Goal: Information Seeking & Learning: Learn about a topic

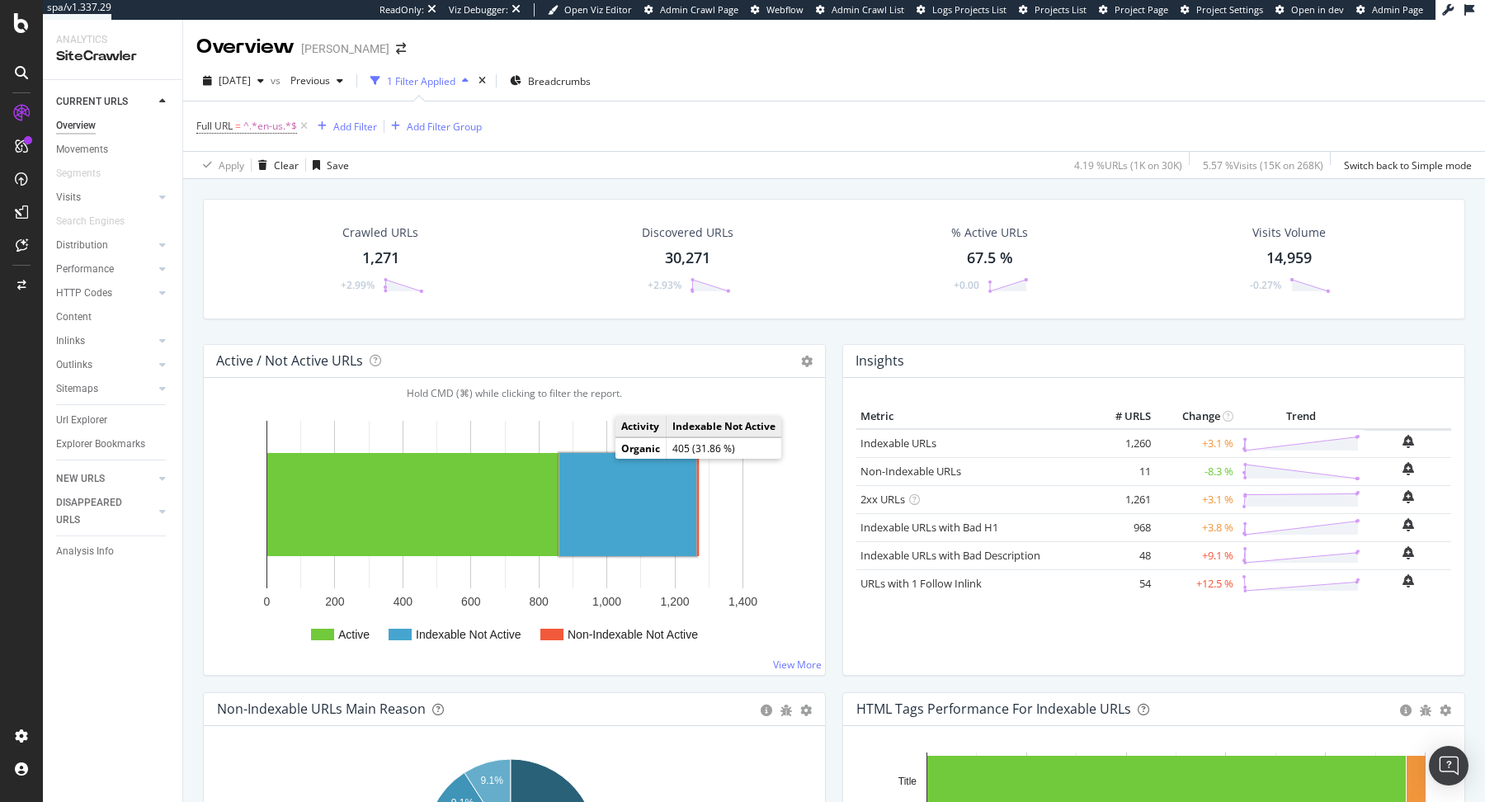
scroll to position [332, 0]
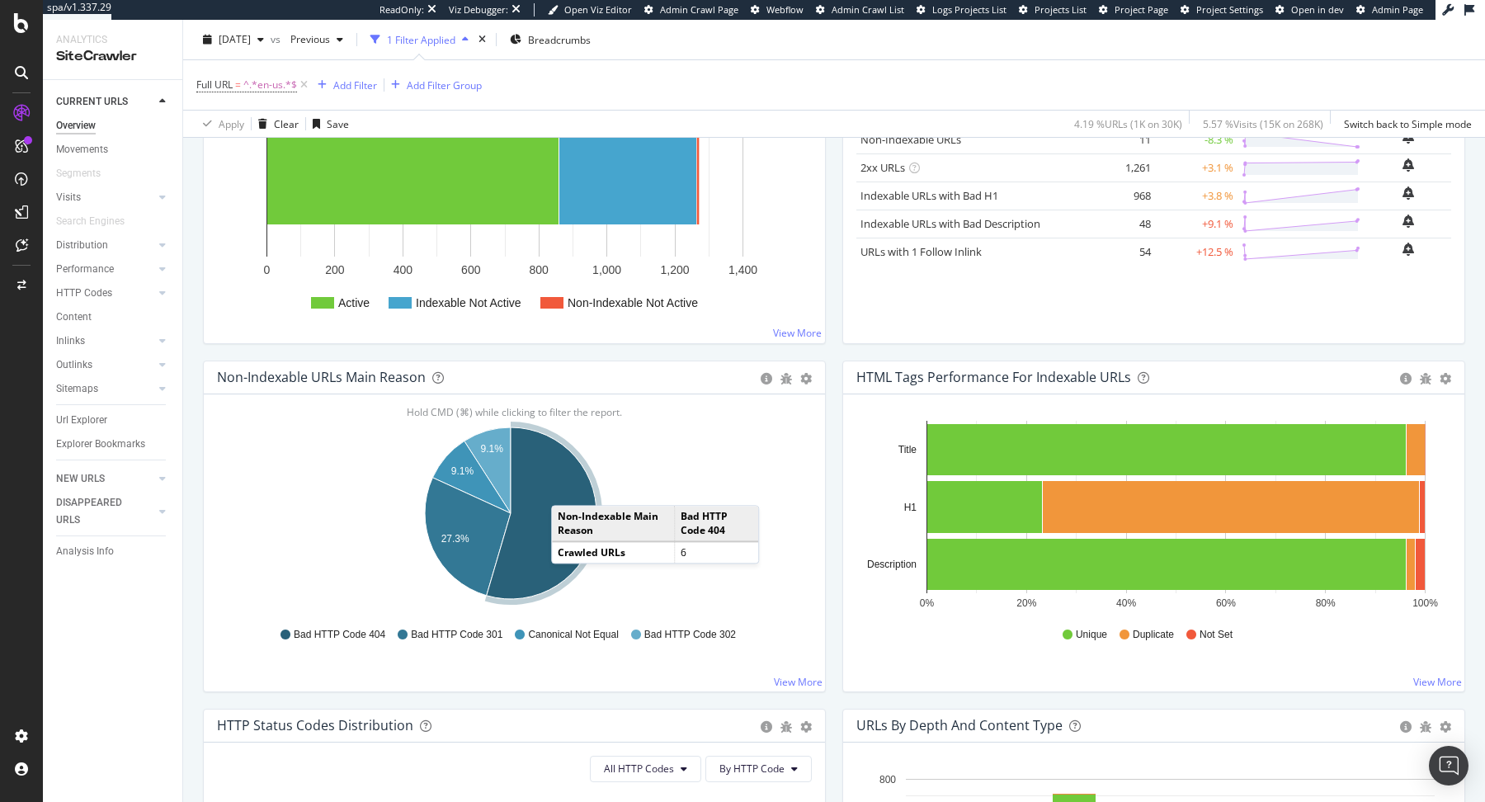
click at [557, 487] on icon "A chart." at bounding box center [542, 513] width 110 height 172
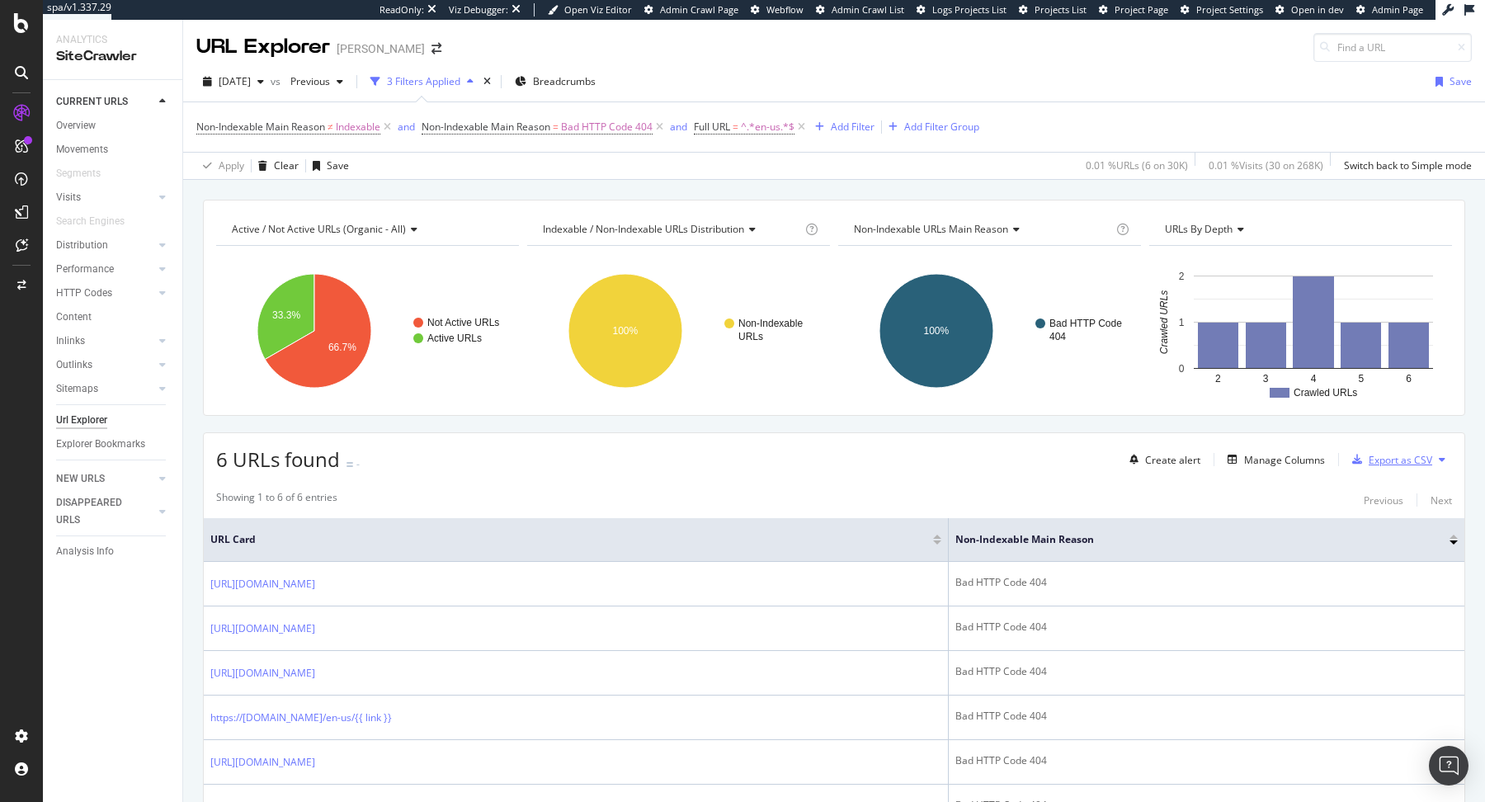
click at [1187, 455] on div "Export as CSV" at bounding box center [1400, 460] width 64 height 14
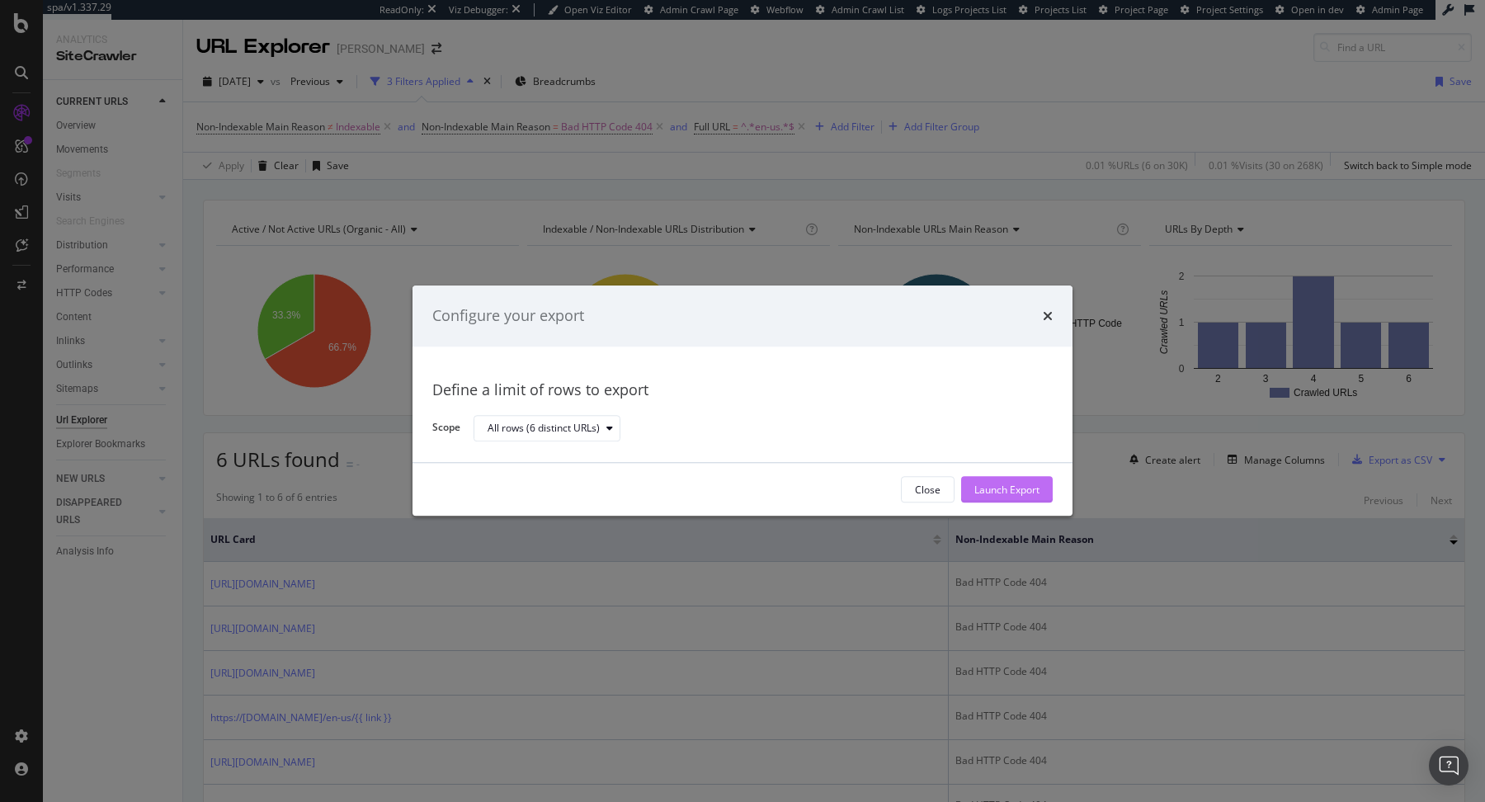
click at [1020, 489] on div "Launch Export" at bounding box center [1006, 490] width 65 height 14
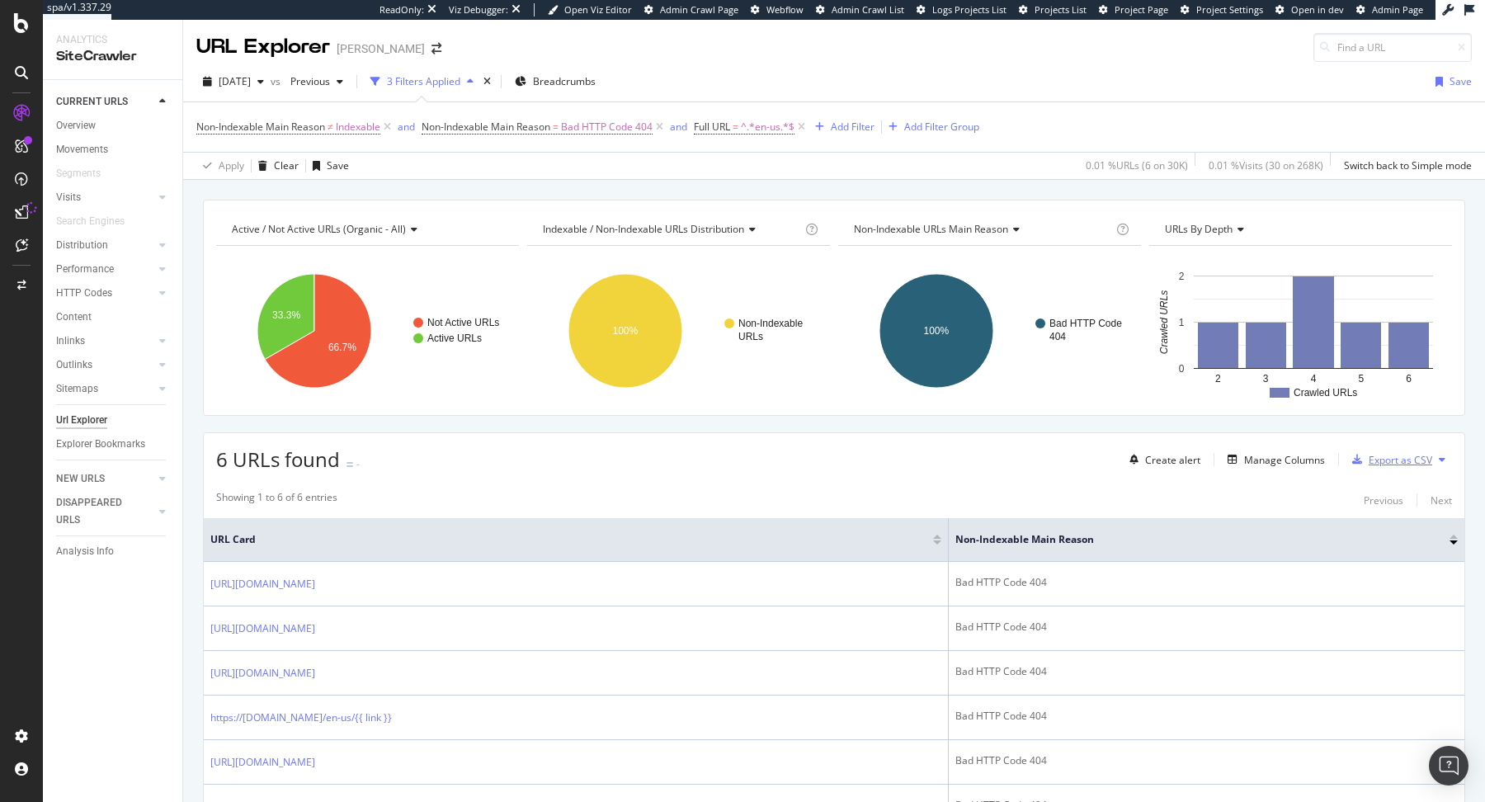
click at [1187, 455] on icon "button" at bounding box center [1357, 460] width 10 height 10
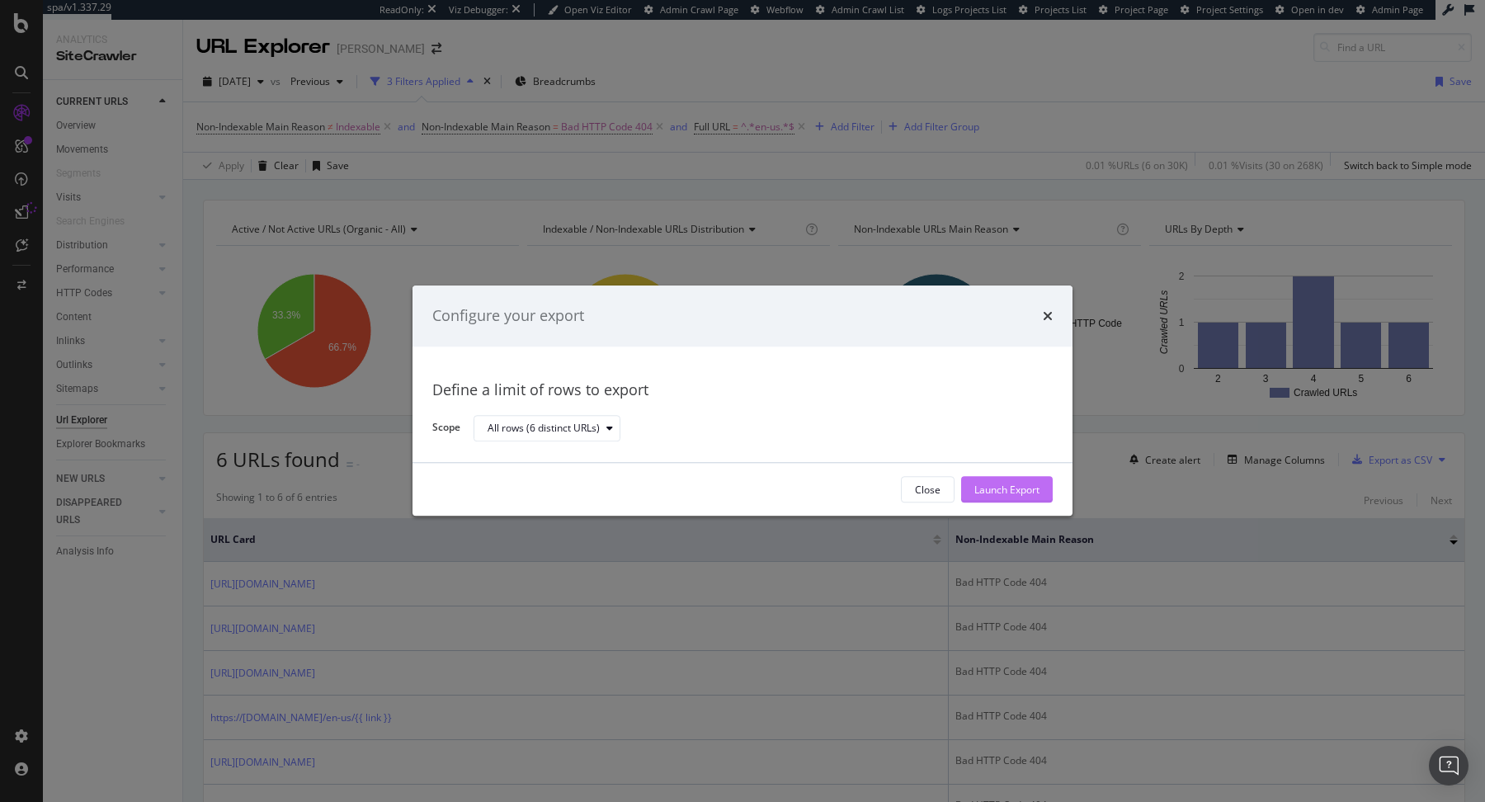
click at [1028, 492] on div "Launch Export" at bounding box center [1006, 490] width 65 height 14
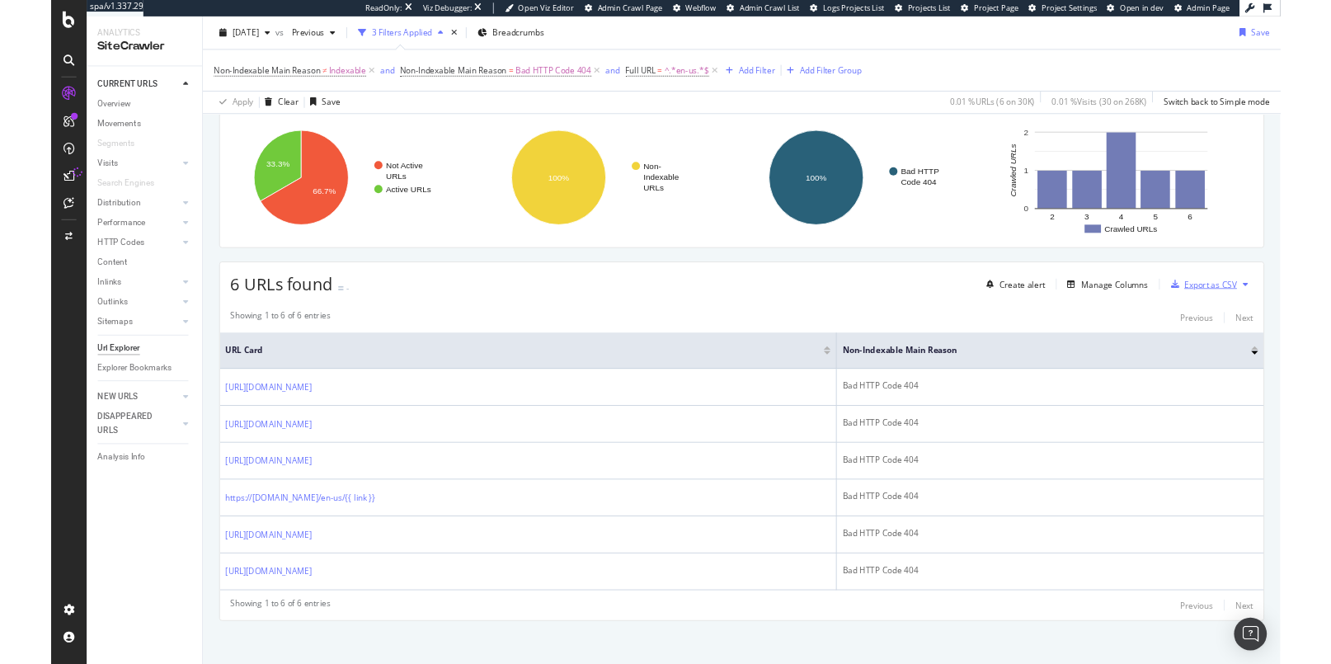
scroll to position [116, 0]
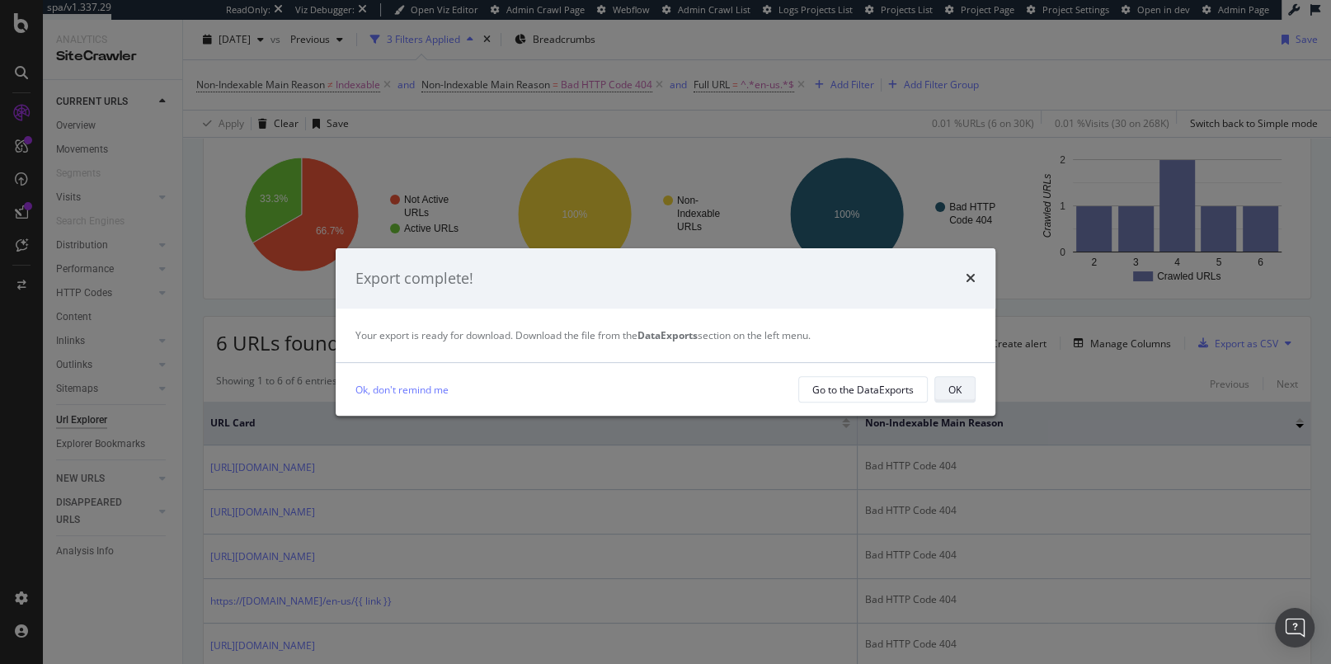
click at [964, 393] on button "OK" at bounding box center [955, 389] width 41 height 26
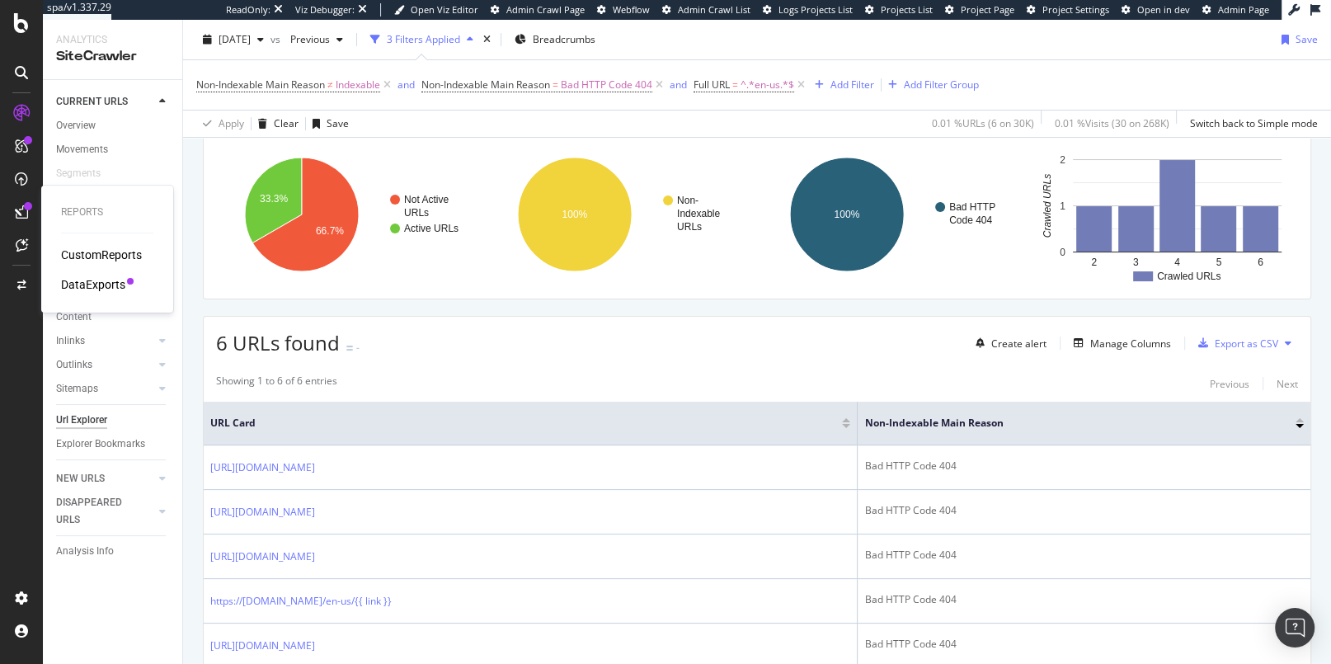
click at [96, 284] on div "DataExports" at bounding box center [93, 284] width 64 height 16
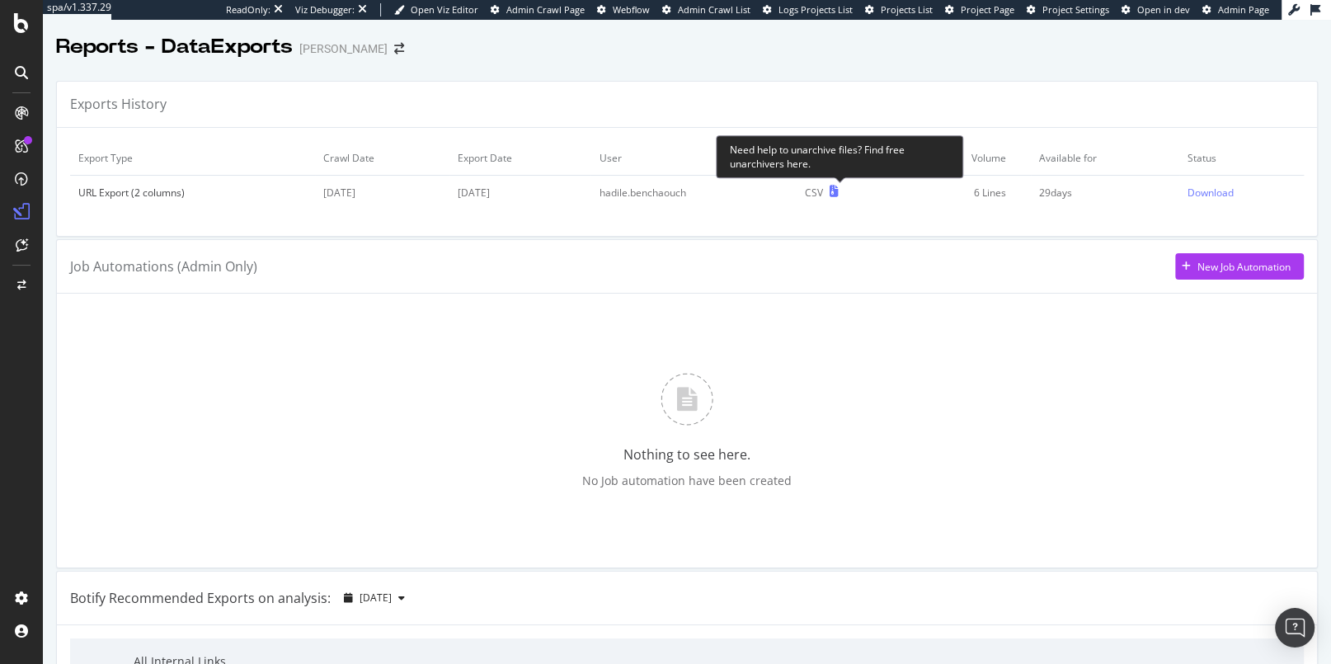
click at [836, 192] on icon at bounding box center [833, 192] width 9 height 12
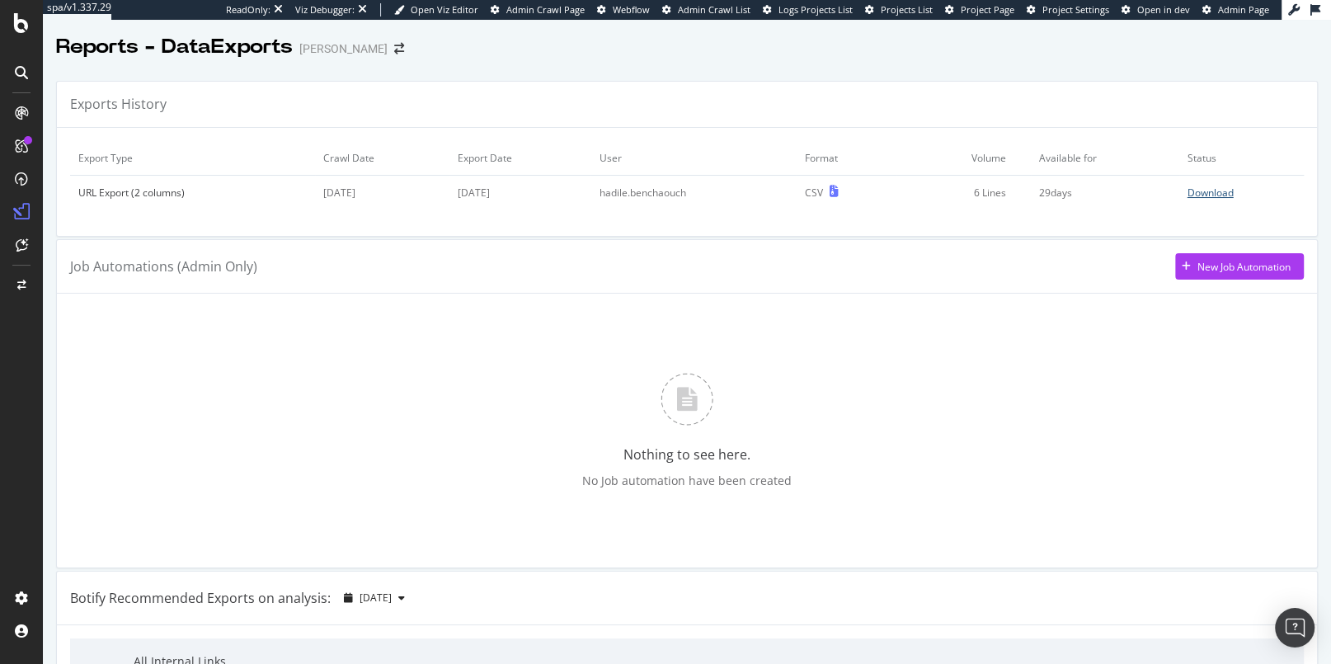
click at [1187, 190] on div "Download" at bounding box center [1211, 193] width 46 height 14
click at [838, 192] on icon at bounding box center [833, 192] width 9 height 12
click at [1187, 189] on td "Download" at bounding box center [1242, 193] width 125 height 35
click at [1187, 191] on div "Download" at bounding box center [1211, 193] width 46 height 14
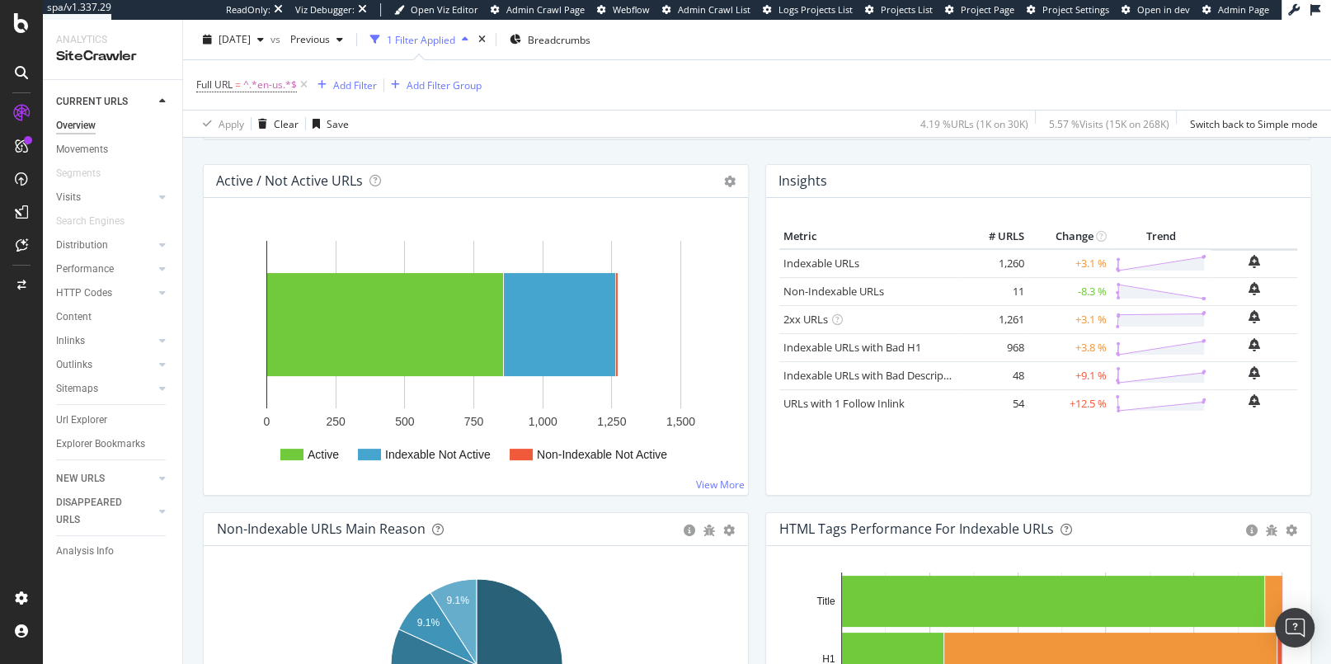
scroll to position [302, 0]
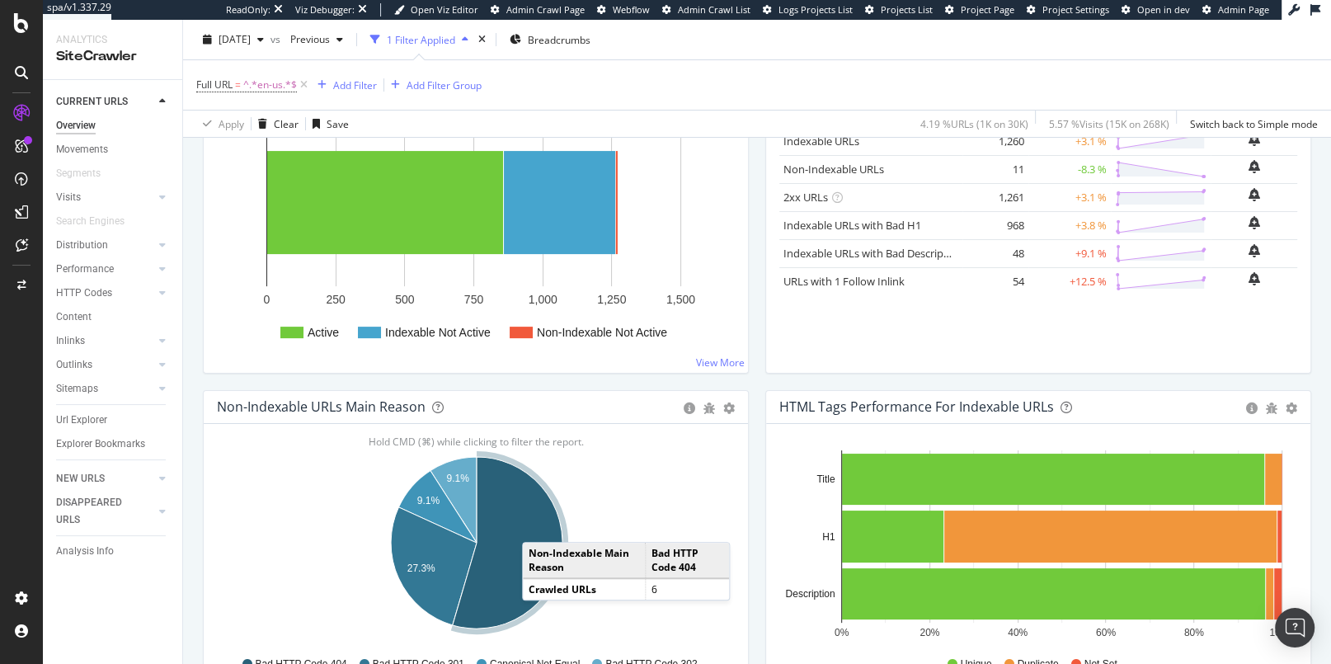
click at [539, 523] on icon "A chart." at bounding box center [508, 543] width 110 height 172
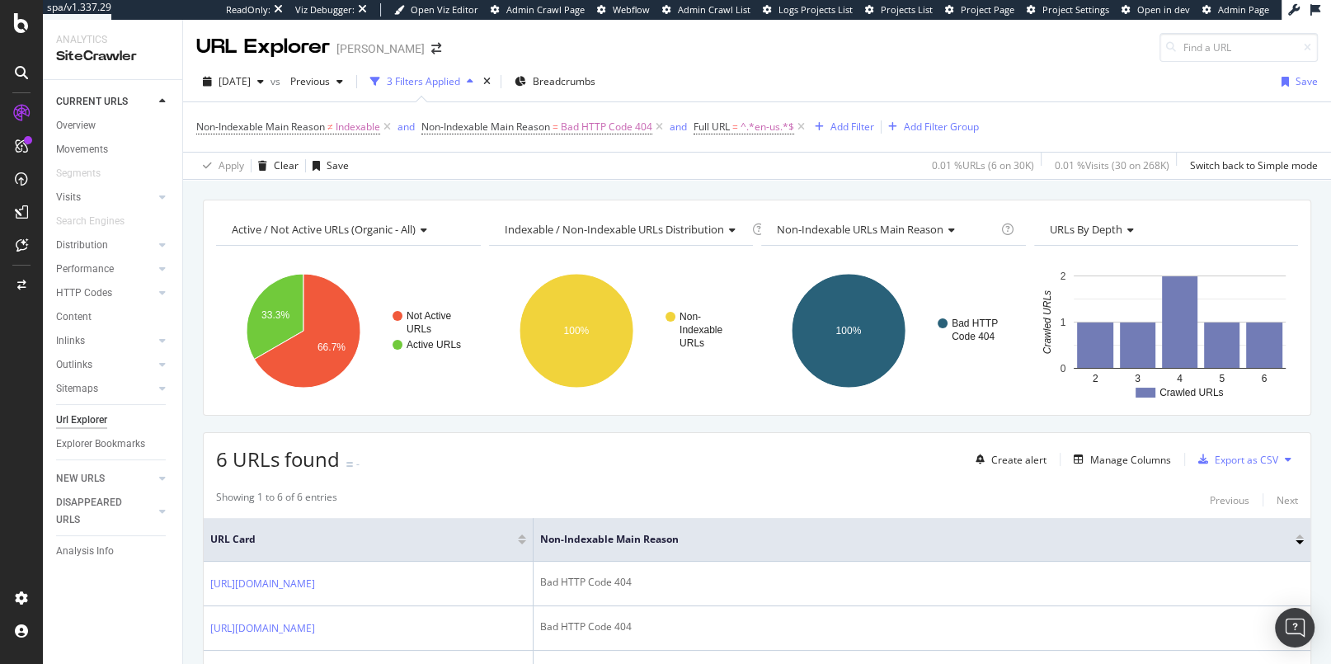
click at [1187, 455] on icon at bounding box center [1288, 460] width 7 height 10
click at [1078, 484] on div "Showing 1 to 6 of 6 entries Previous Next URL Card Non-Indexable Main Reason [U…" at bounding box center [757, 674] width 1107 height 384
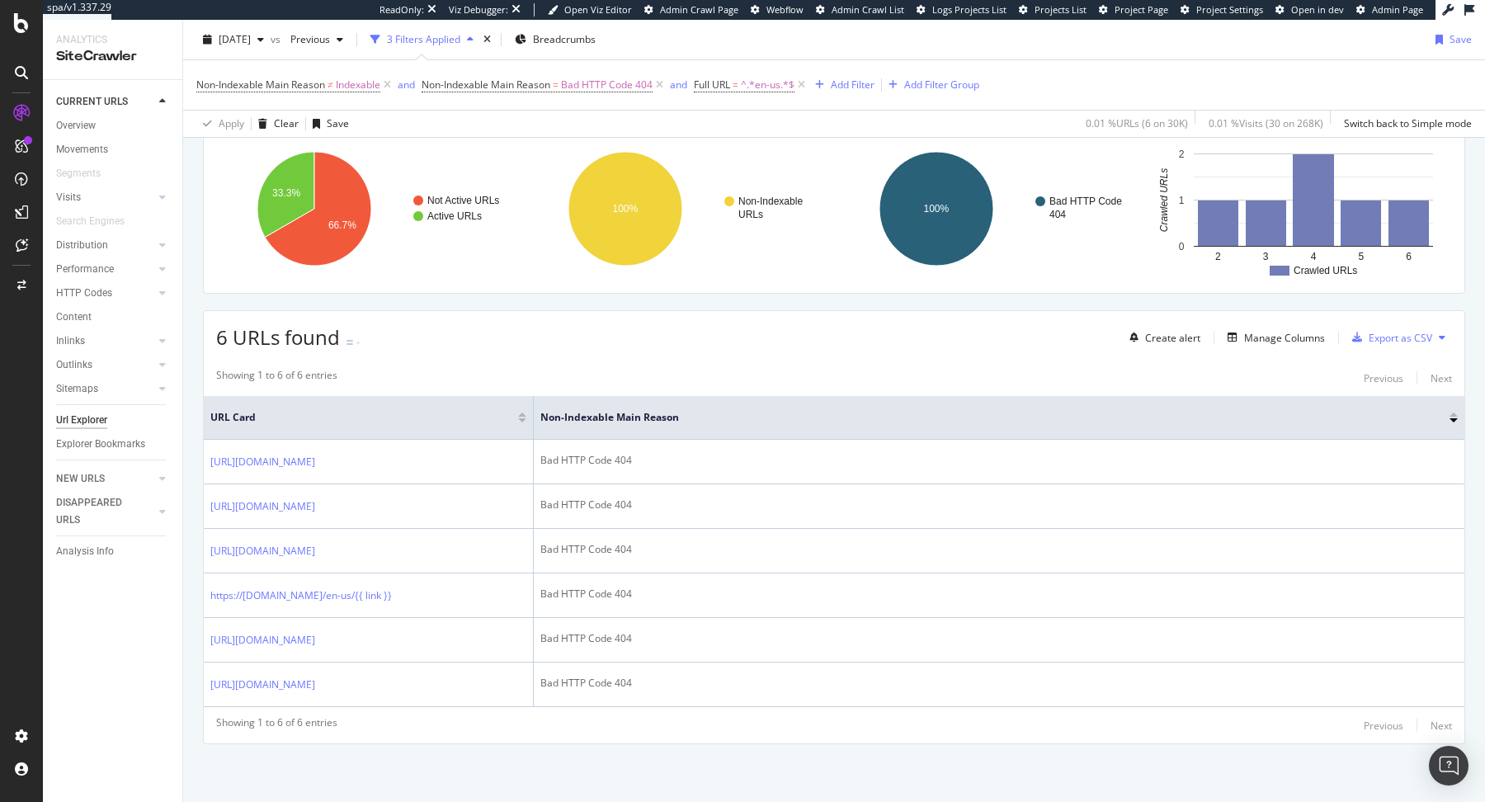
scroll to position [163, 0]
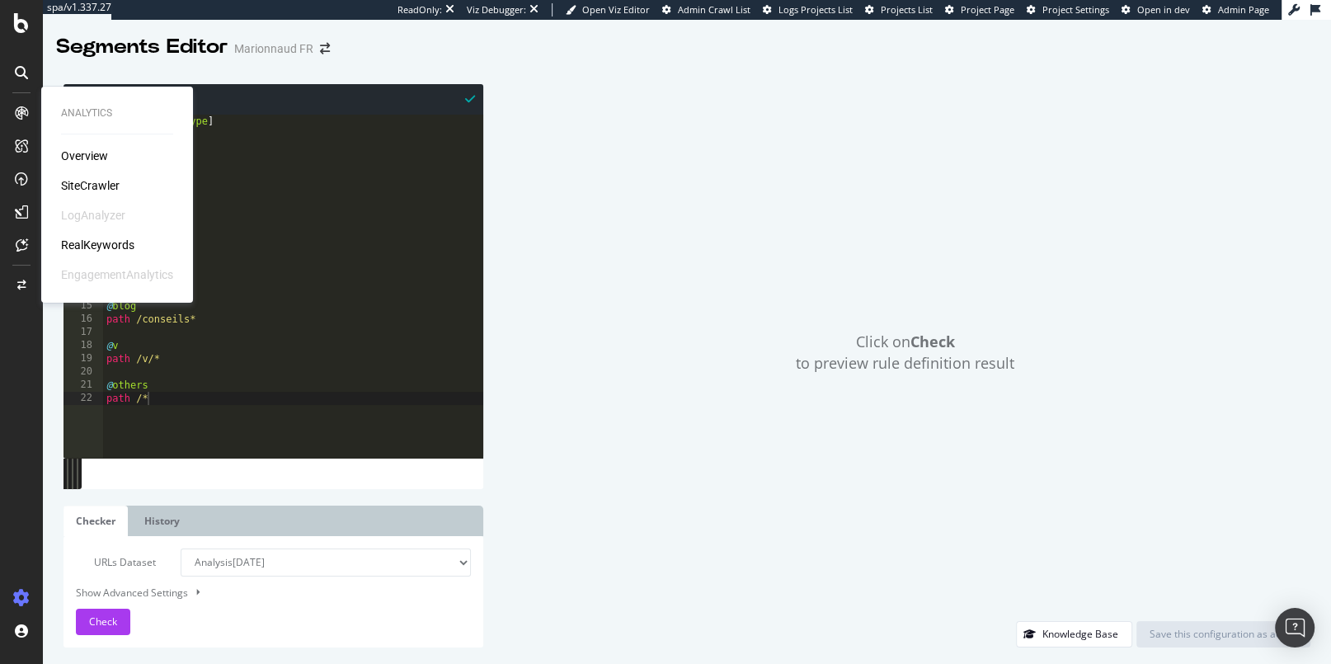
click at [105, 188] on div "SiteCrawler" at bounding box center [90, 185] width 59 height 16
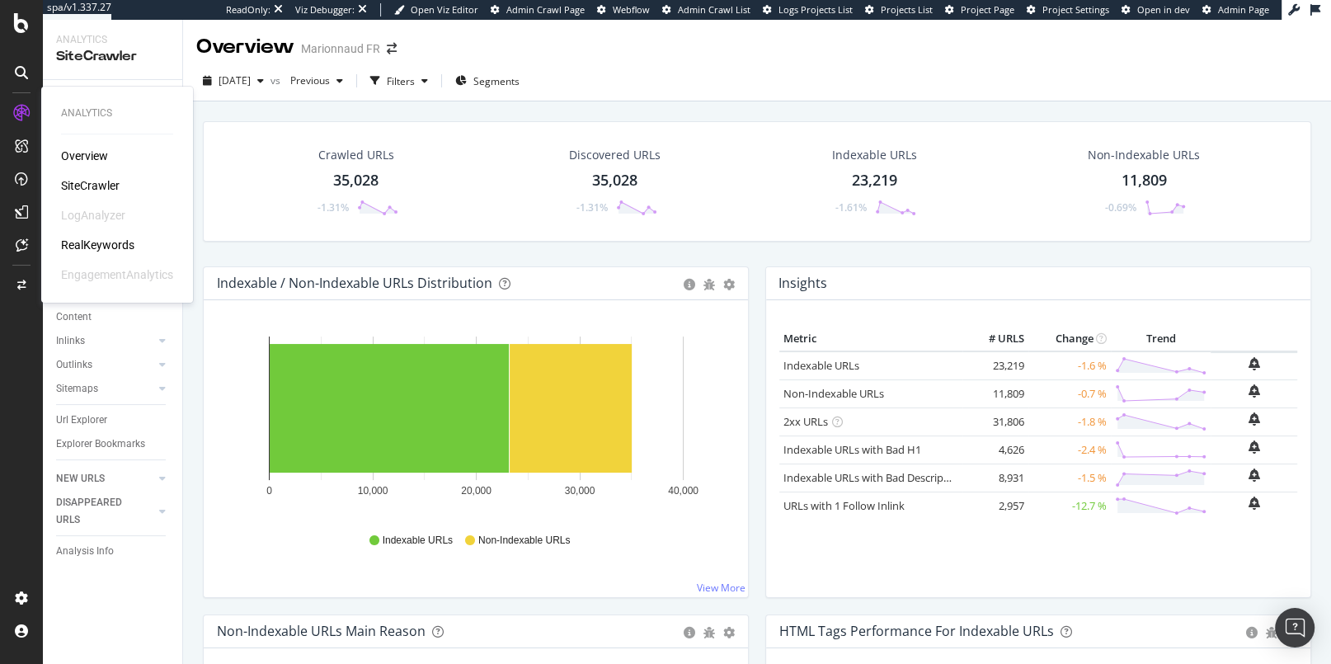
click at [92, 240] on div "RealKeywords" at bounding box center [97, 245] width 73 height 16
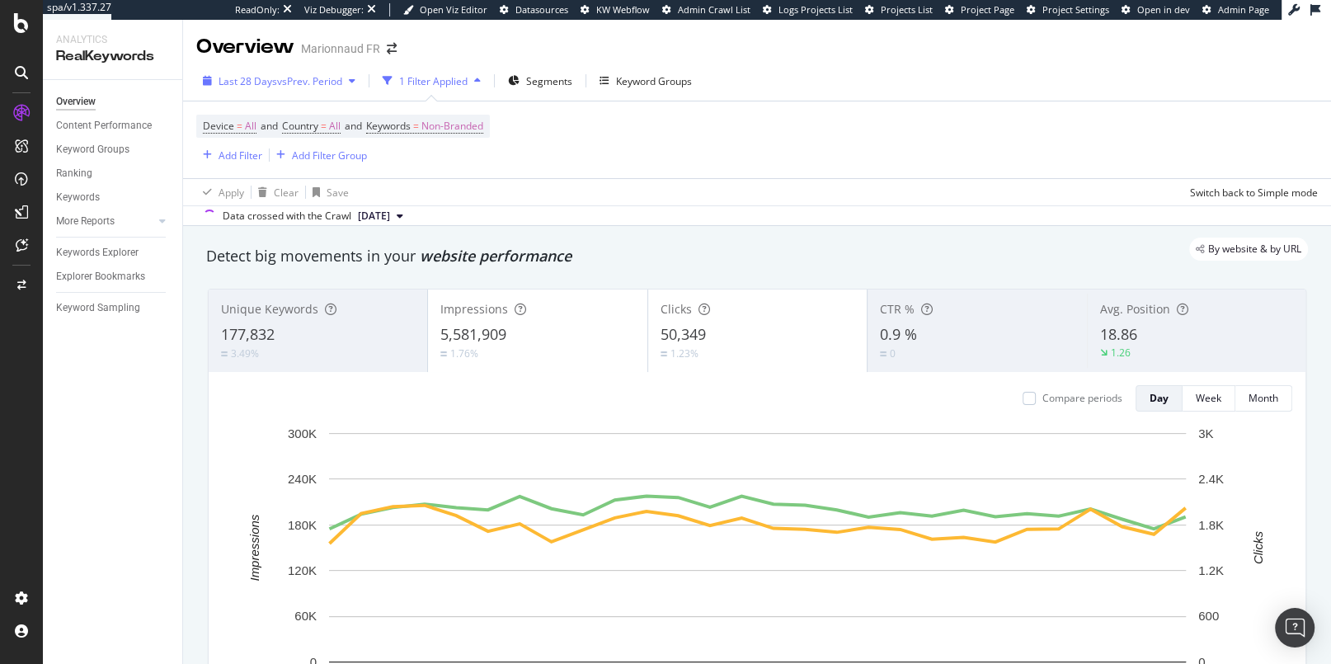
click at [333, 77] on span "vs Prev. Period" at bounding box center [309, 81] width 65 height 14
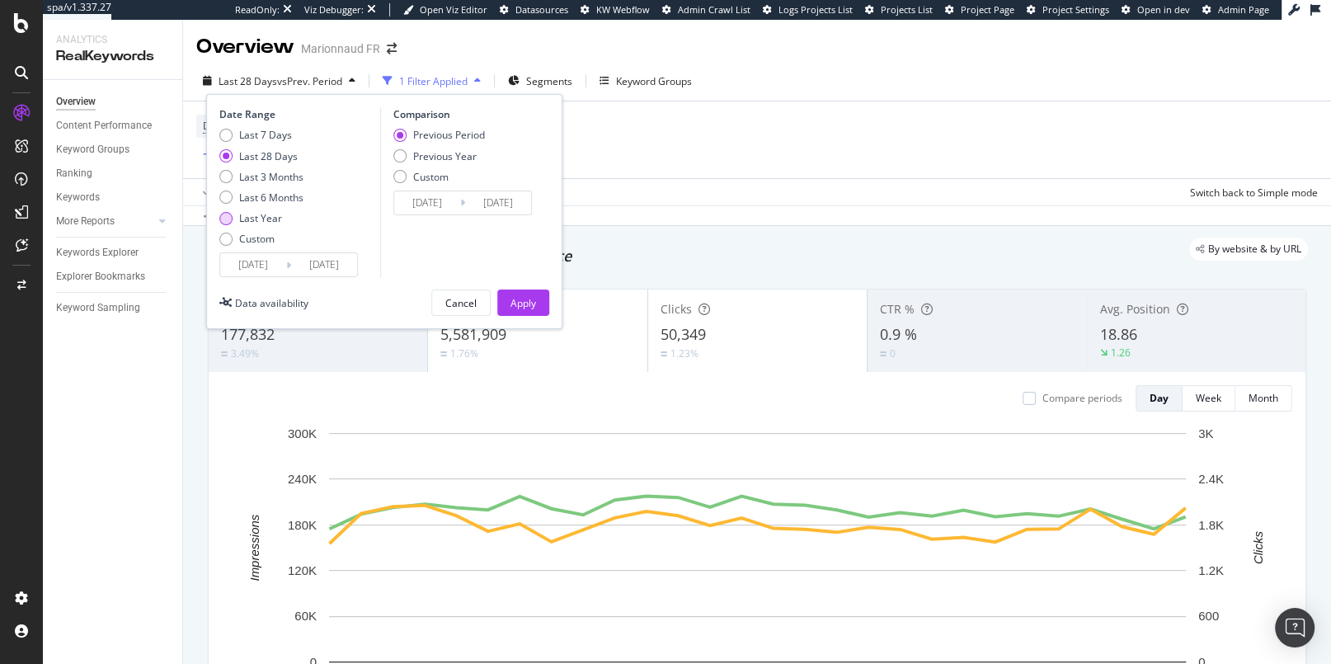
click at [250, 213] on div "Last Year" at bounding box center [260, 218] width 43 height 14
type input "2024/09/14"
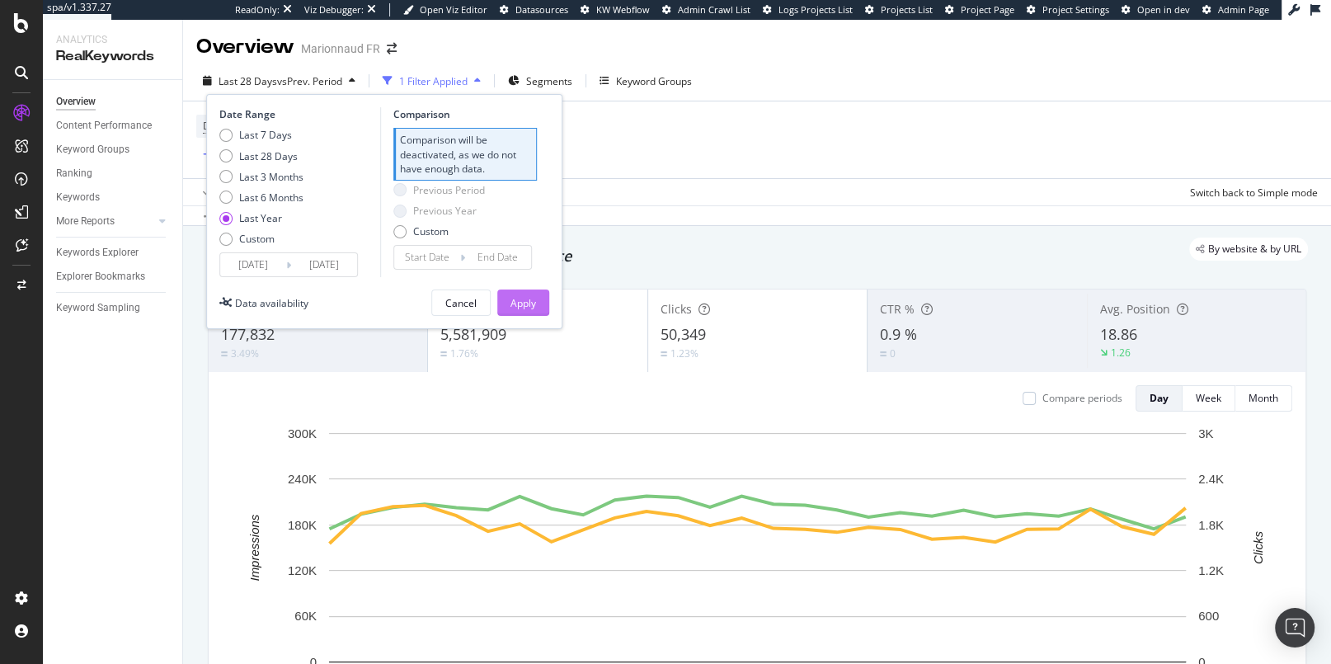
click at [515, 306] on div "Apply" at bounding box center [524, 303] width 26 height 14
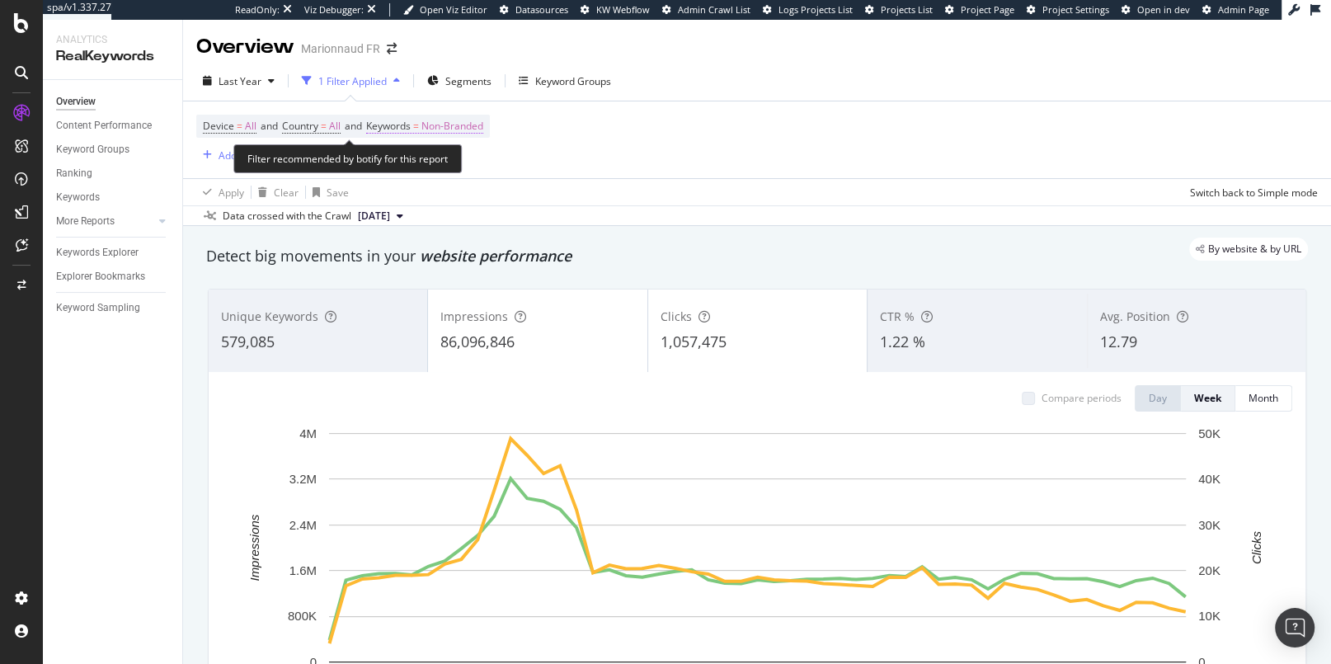
click at [475, 127] on span "Non-Branded" at bounding box center [453, 126] width 62 height 23
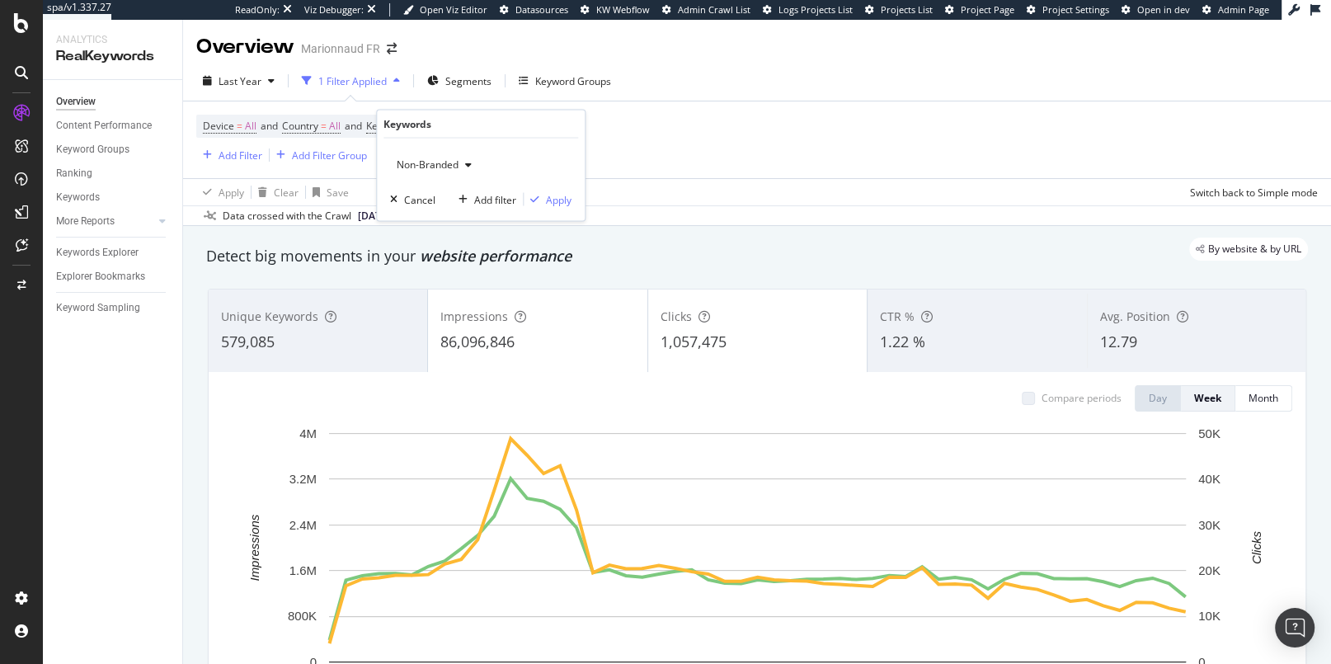
click at [437, 165] on span "Non-Branded" at bounding box center [424, 165] width 68 height 14
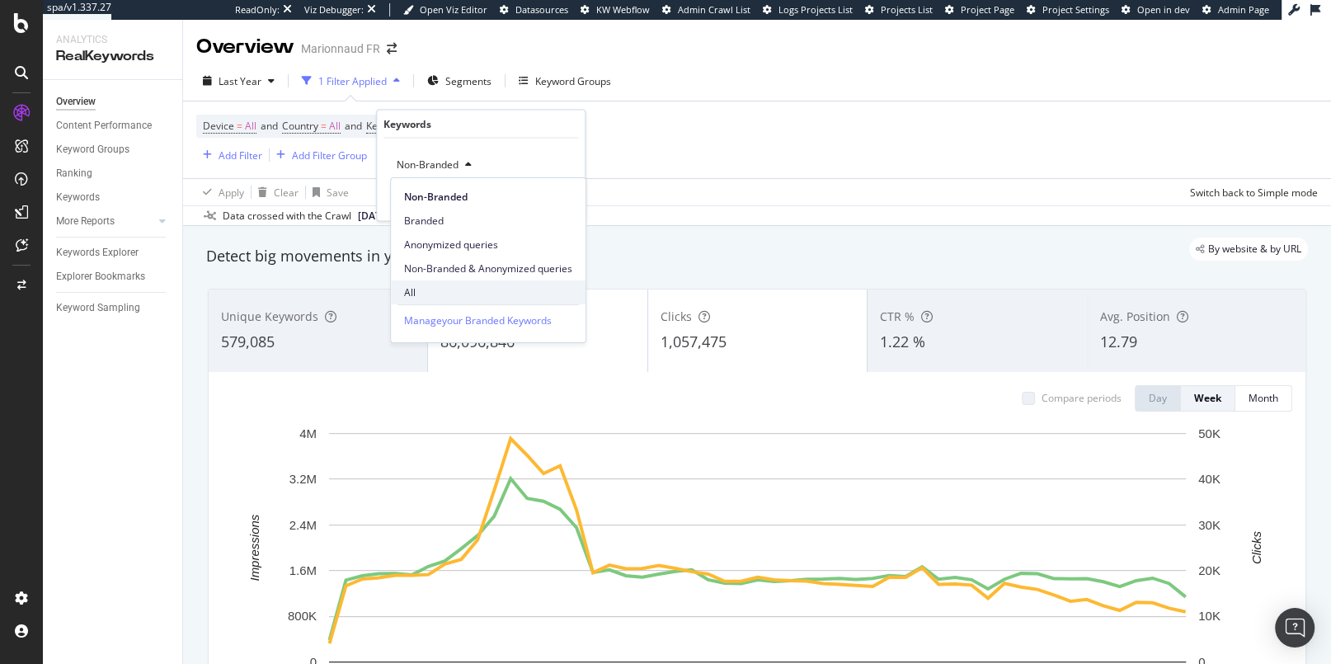
click at [423, 285] on span "All" at bounding box center [488, 292] width 168 height 15
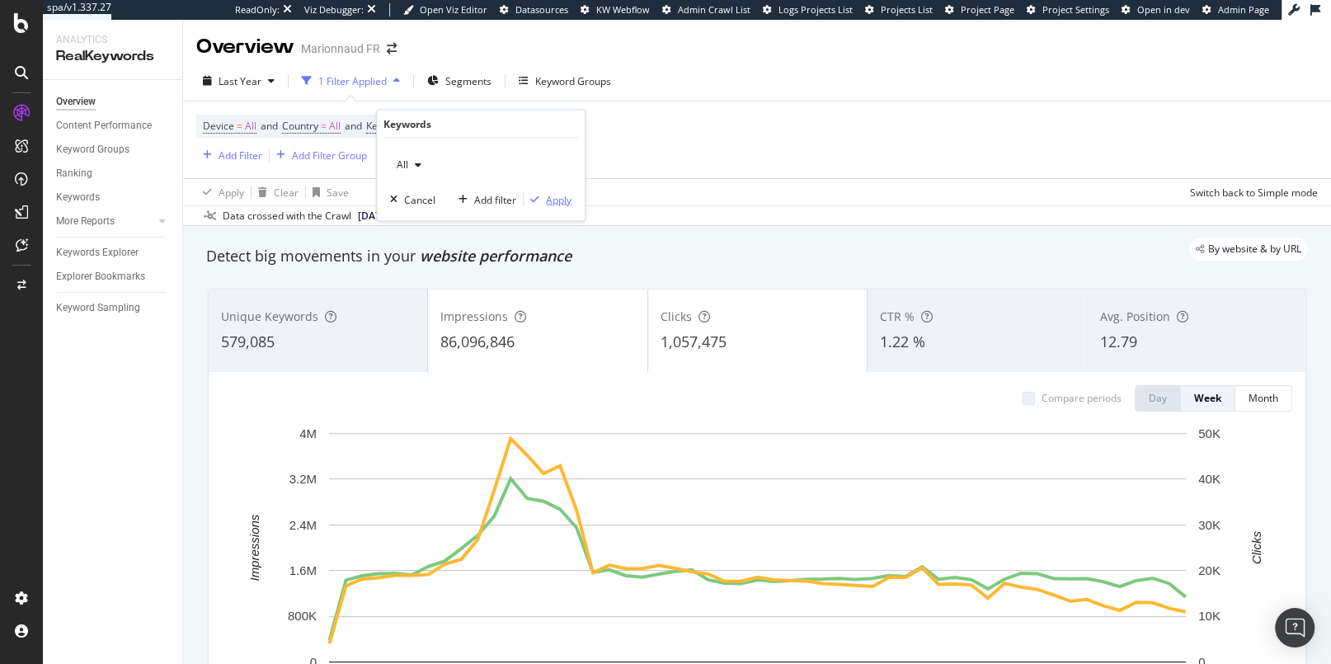
click at [540, 201] on div "button" at bounding box center [535, 200] width 22 height 10
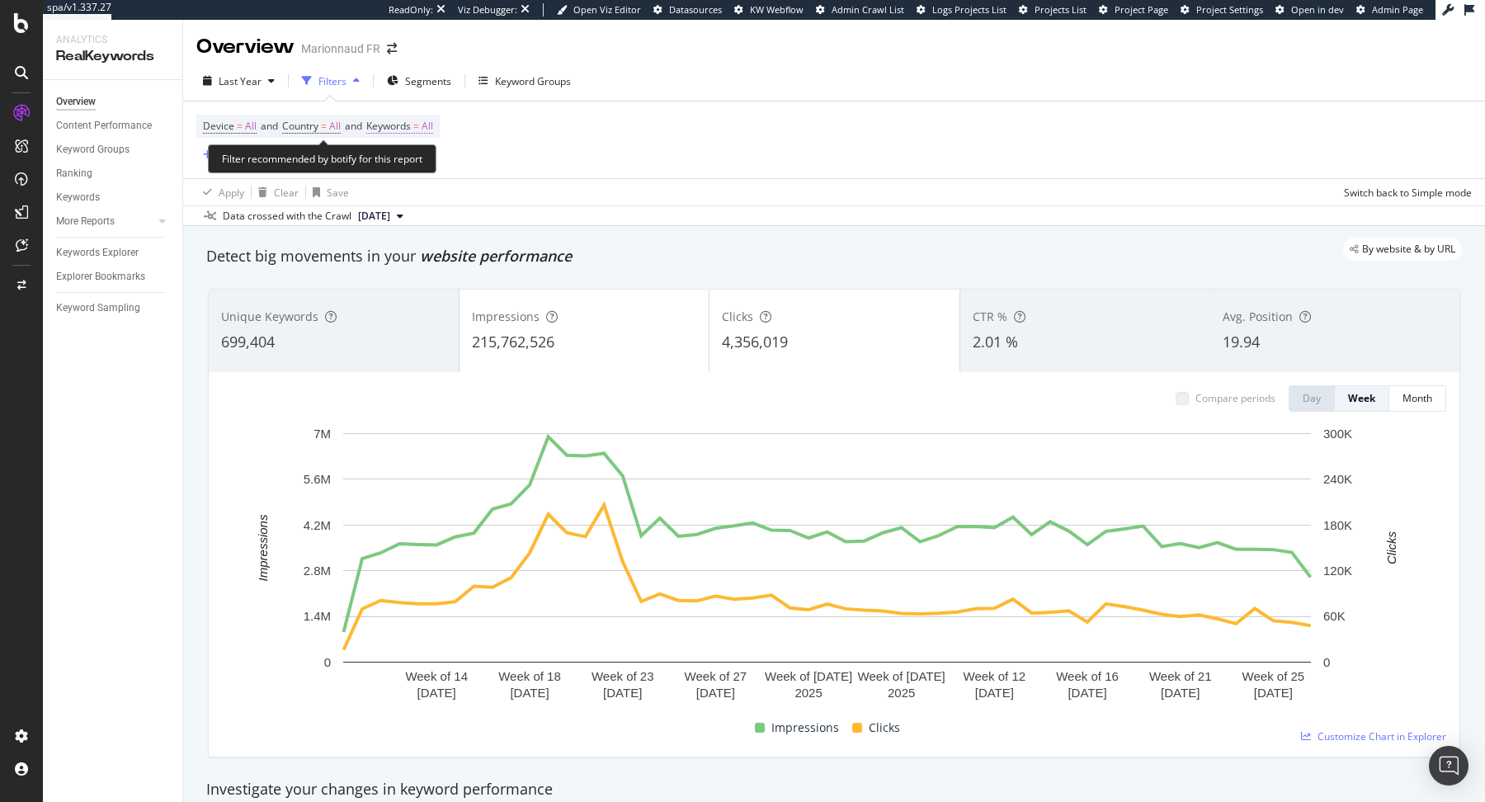
click at [423, 128] on span "Keywords = All" at bounding box center [399, 126] width 67 height 15
click at [417, 162] on icon "button" at bounding box center [418, 165] width 7 height 10
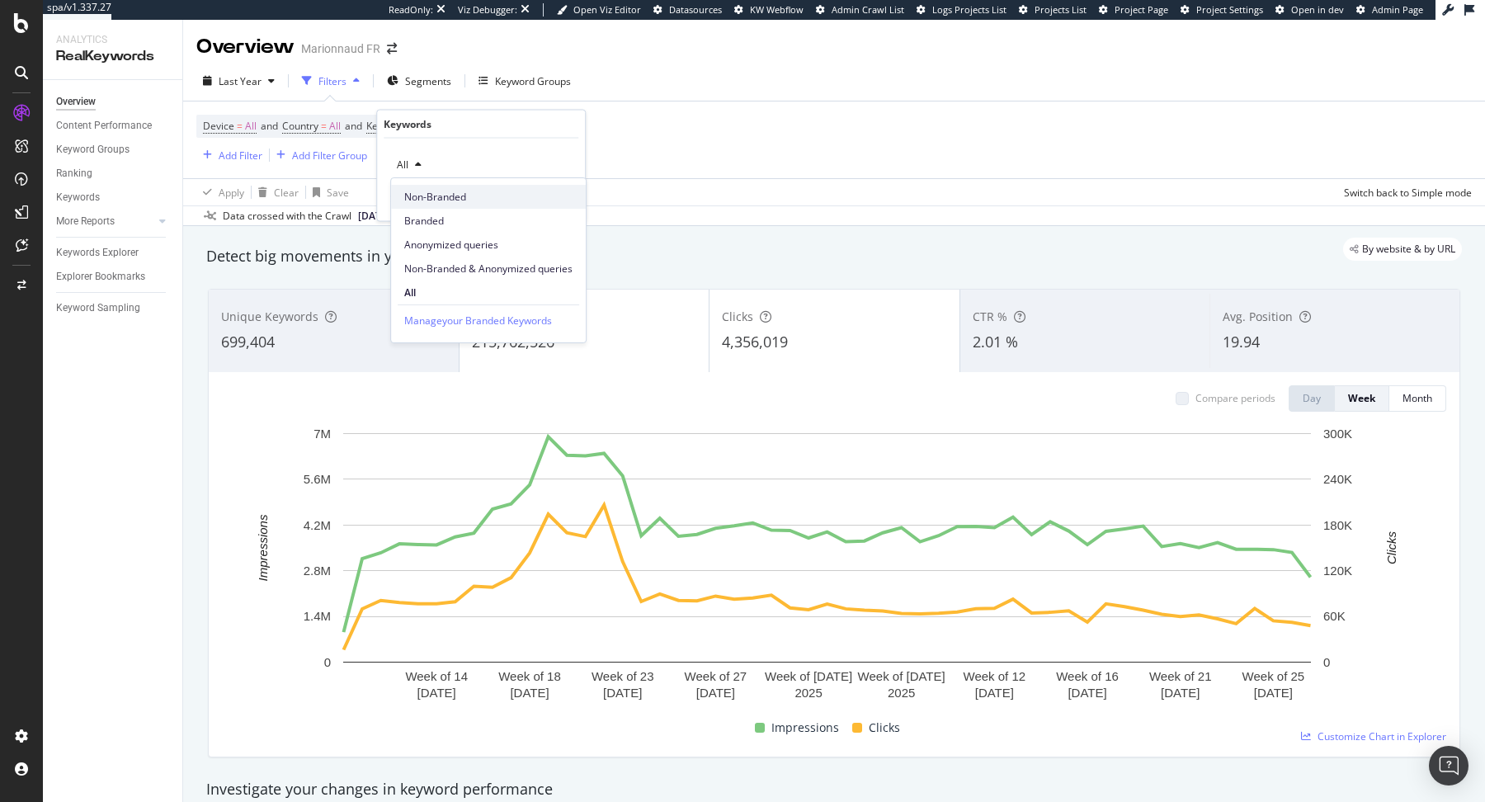
click at [426, 202] on span "Non-Branded" at bounding box center [488, 197] width 168 height 15
click at [555, 200] on div "Apply" at bounding box center [559, 199] width 26 height 14
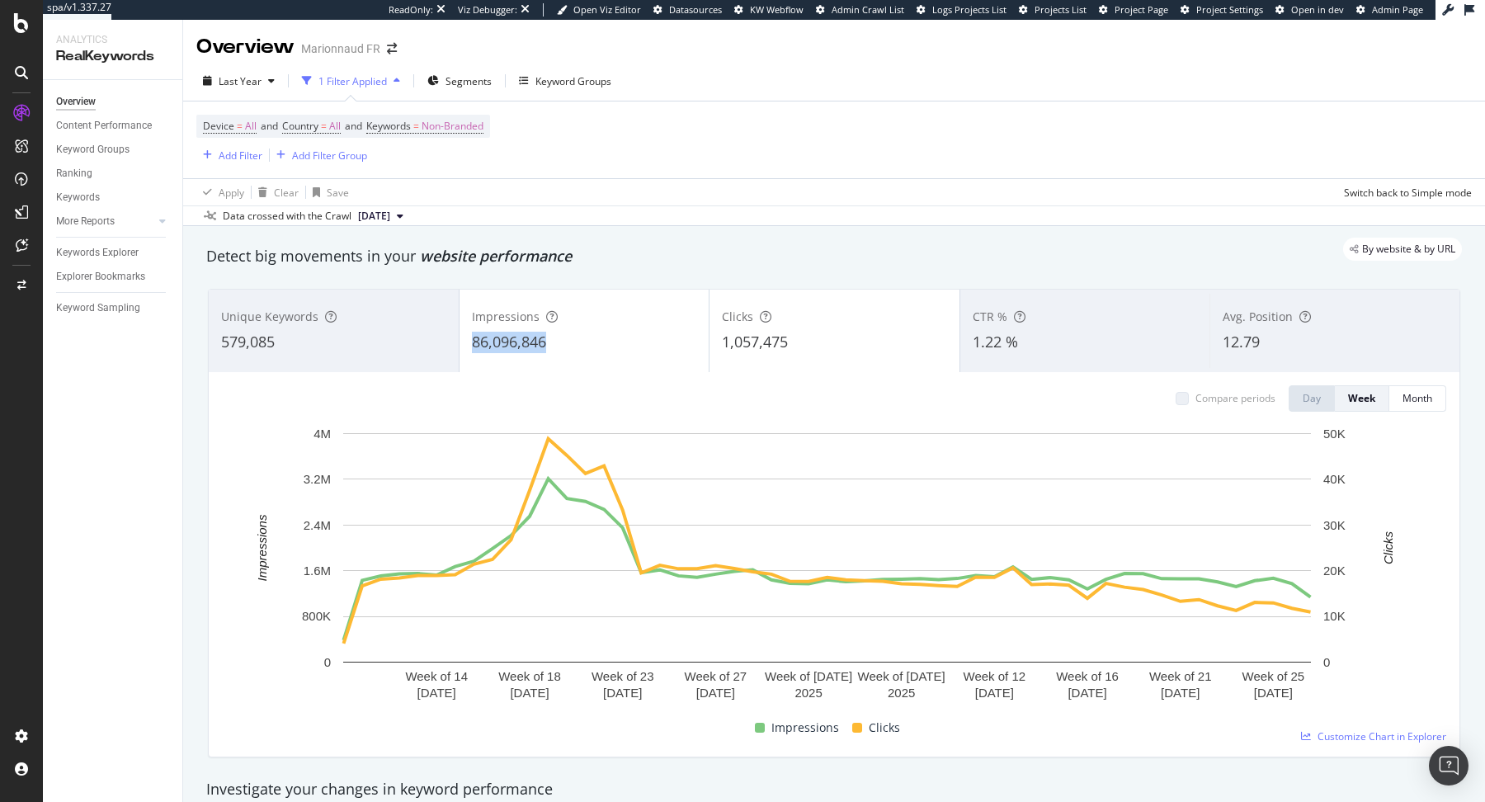
copy span "86,096,846"
drag, startPoint x: 464, startPoint y: 342, endPoint x: 549, endPoint y: 345, distance: 84.2
click at [549, 345] on div "Impressions 86,096,846" at bounding box center [584, 331] width 250 height 74
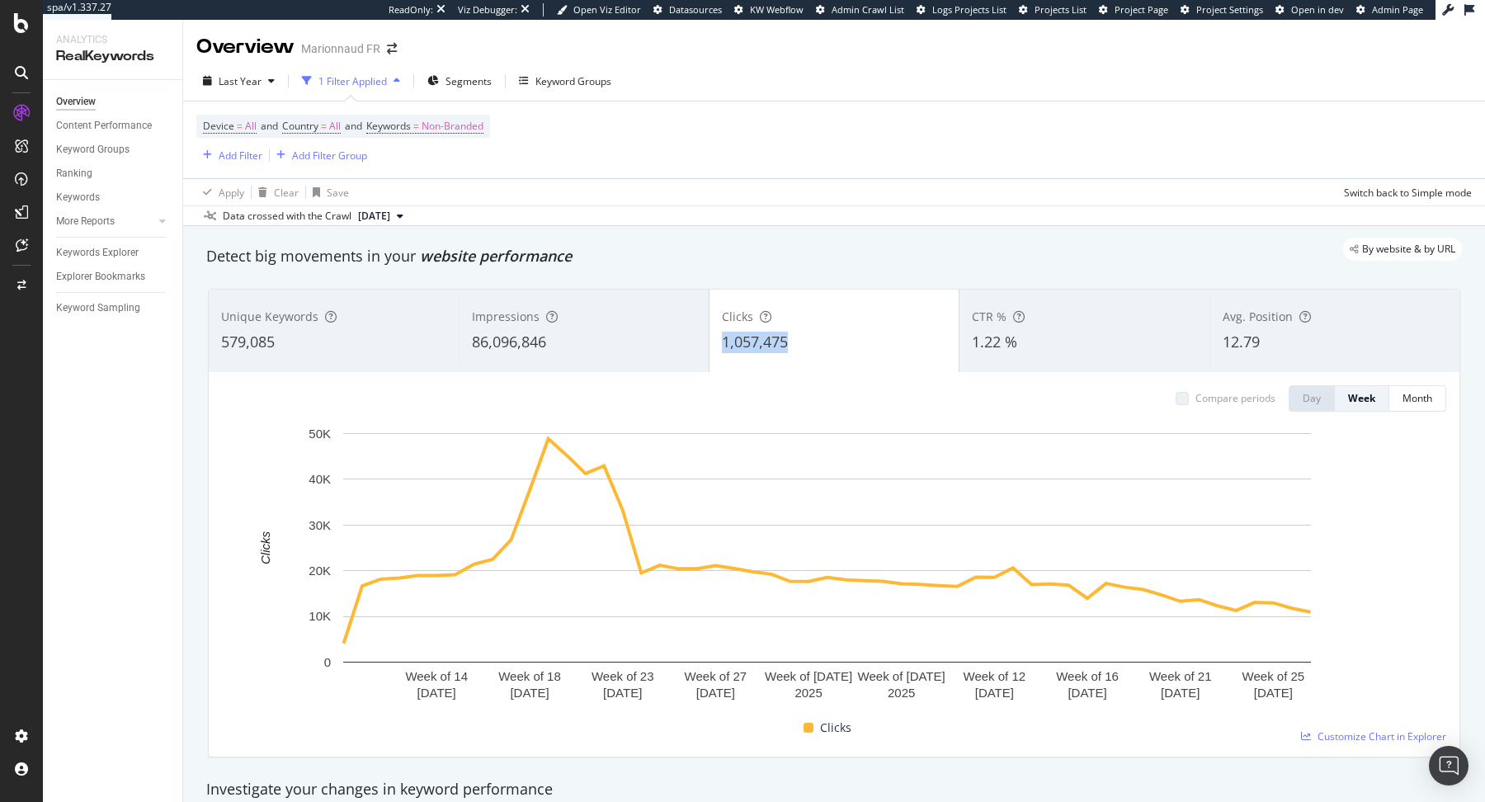
copy span "1,057,475"
drag, startPoint x: 711, startPoint y: 345, endPoint x: 803, endPoint y: 342, distance: 91.6
click at [803, 342] on div "Clicks 1,057,475" at bounding box center [834, 331] width 250 height 74
click at [478, 124] on span "Non-Branded" at bounding box center [453, 126] width 62 height 23
click at [444, 163] on span "Non-Branded" at bounding box center [424, 165] width 68 height 14
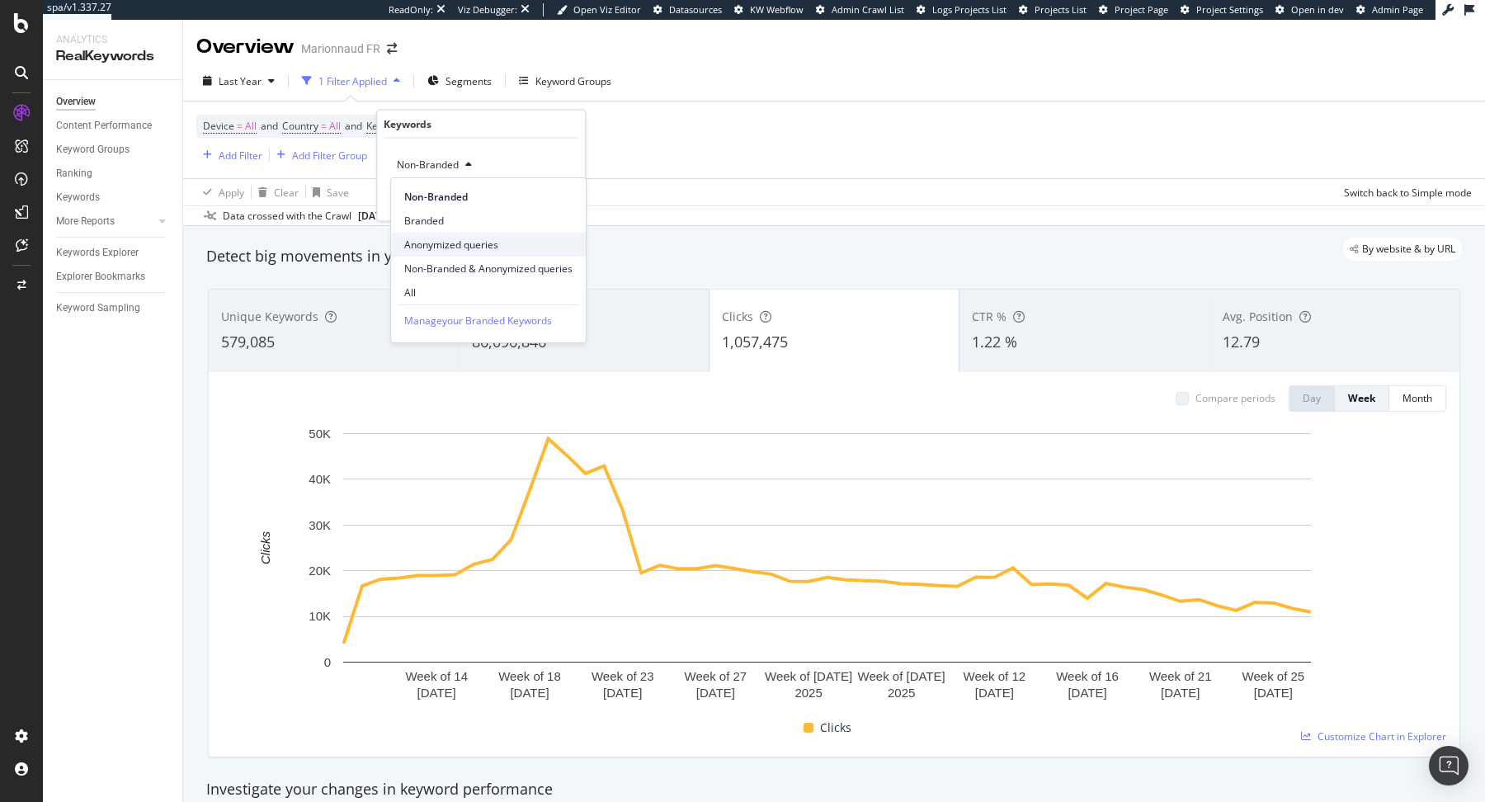
click at [479, 238] on span "Anonymized queries" at bounding box center [488, 245] width 168 height 15
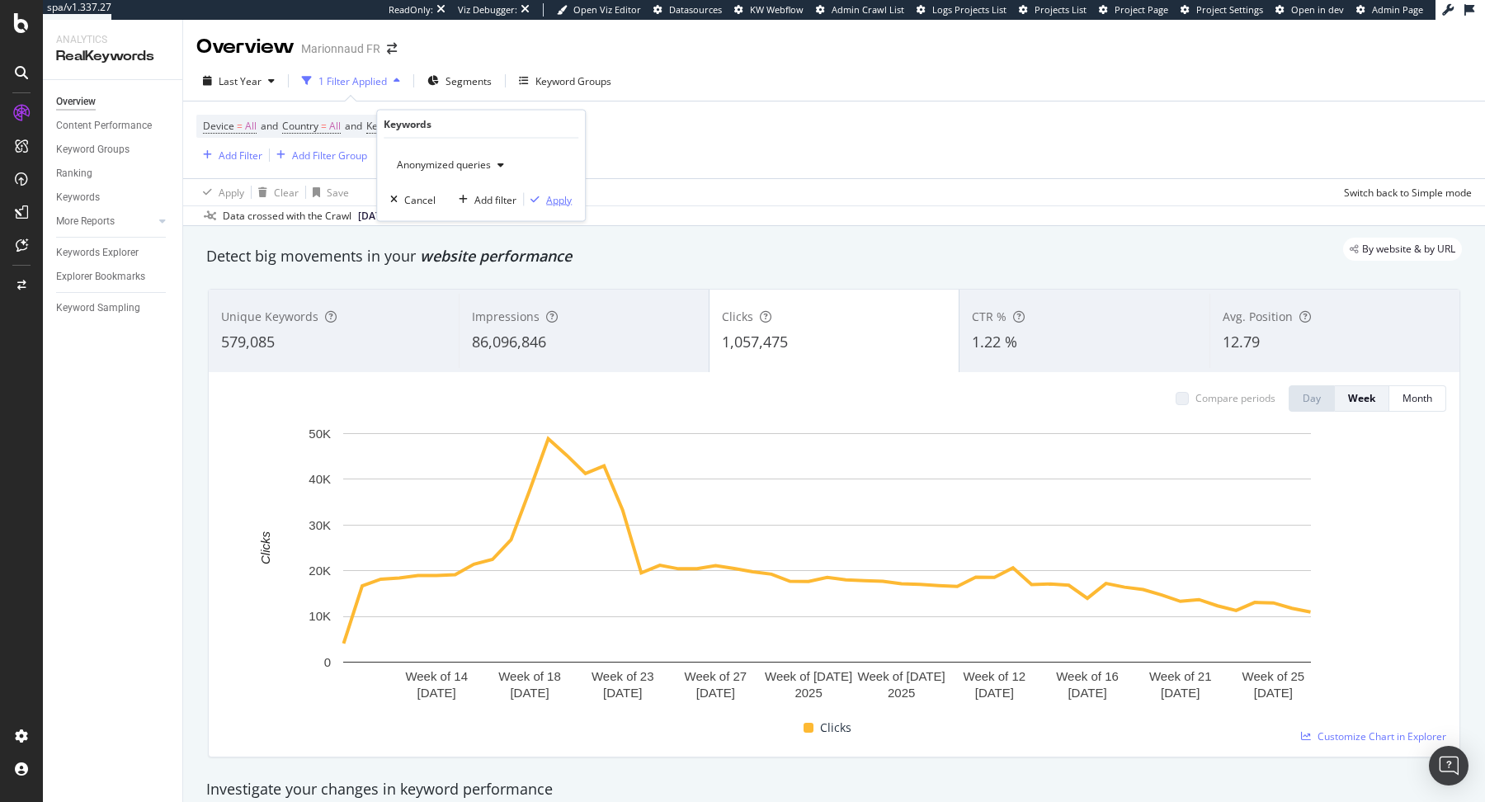
click at [553, 202] on div "Apply" at bounding box center [559, 199] width 26 height 14
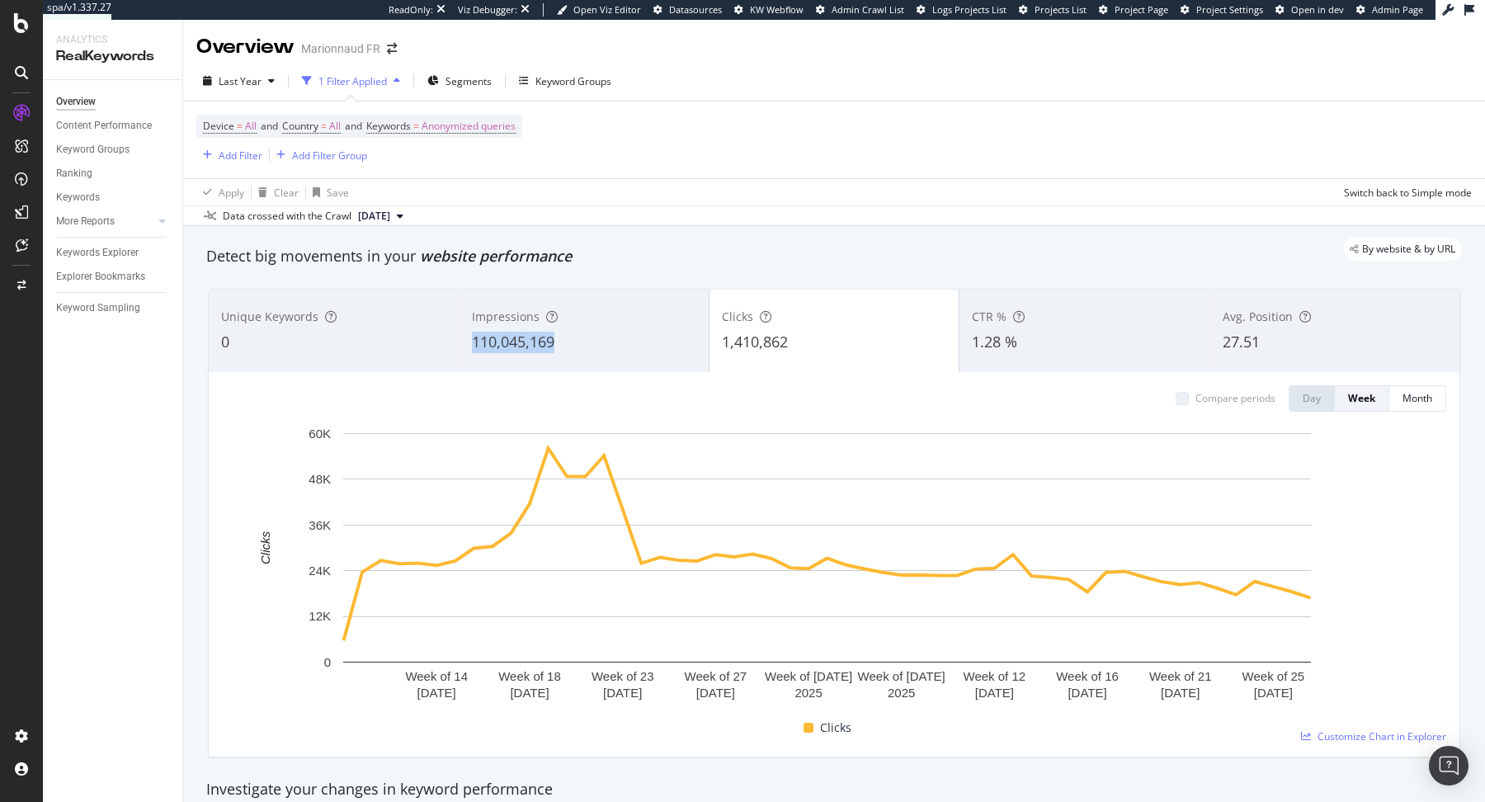
copy span "110,045,169"
drag, startPoint x: 464, startPoint y: 345, endPoint x: 564, endPoint y: 345, distance: 99.8
click at [564, 345] on div "Impressions 110,045,169" at bounding box center [584, 331] width 250 height 74
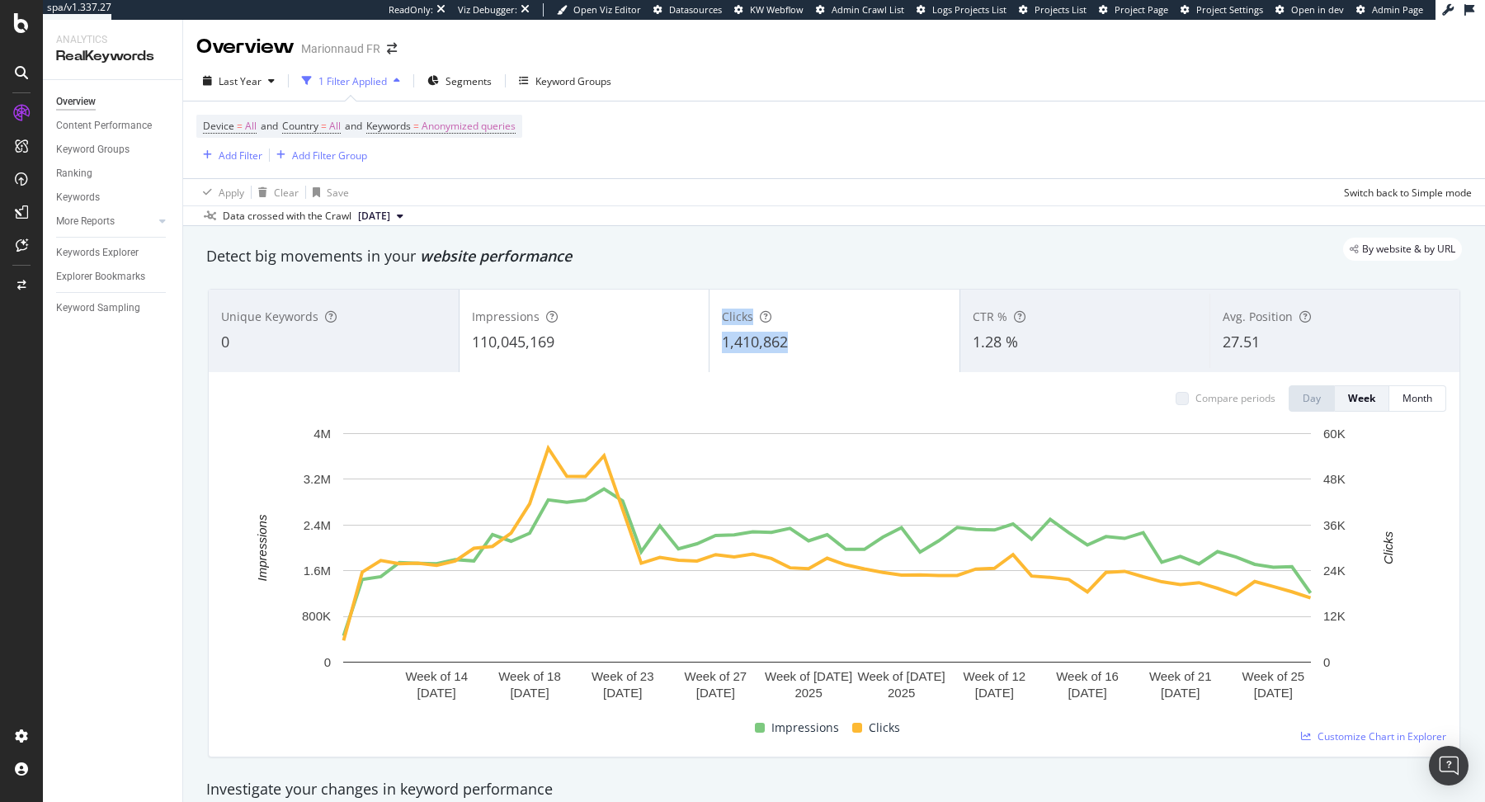
drag, startPoint x: 696, startPoint y: 344, endPoint x: 853, endPoint y: 351, distance: 156.9
click at [854, 351] on div "Unique Keywords 0 Impressions 110,045,169 Clicks 1,410,862 CTR % 1.28 % Avg. Po…" at bounding box center [834, 331] width 1250 height 82
copy span "1,410,862"
drag, startPoint x: 707, startPoint y: 340, endPoint x: 793, endPoint y: 342, distance: 85.8
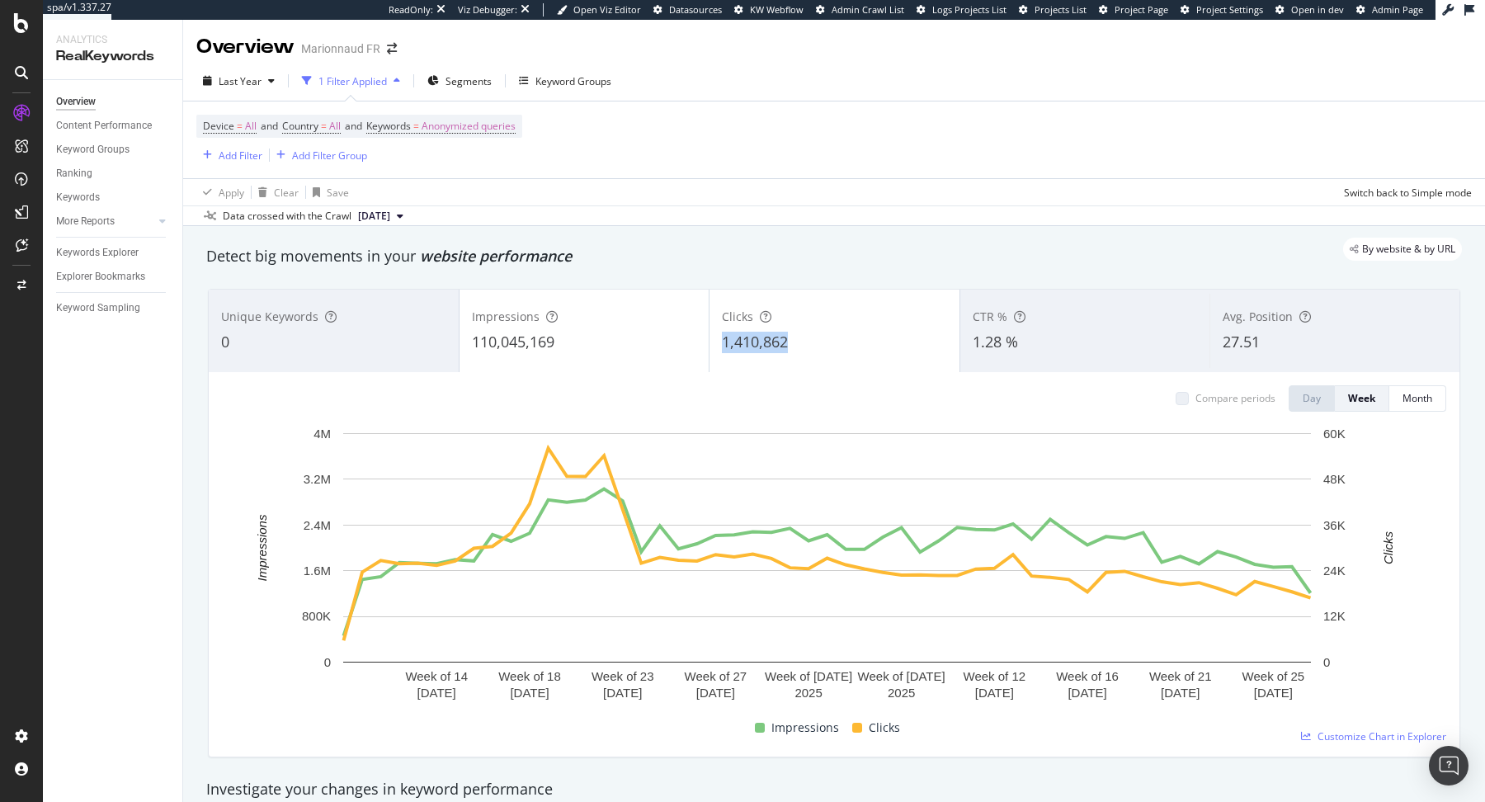
click at [793, 342] on div "Clicks 1,410,862" at bounding box center [834, 331] width 250 height 74
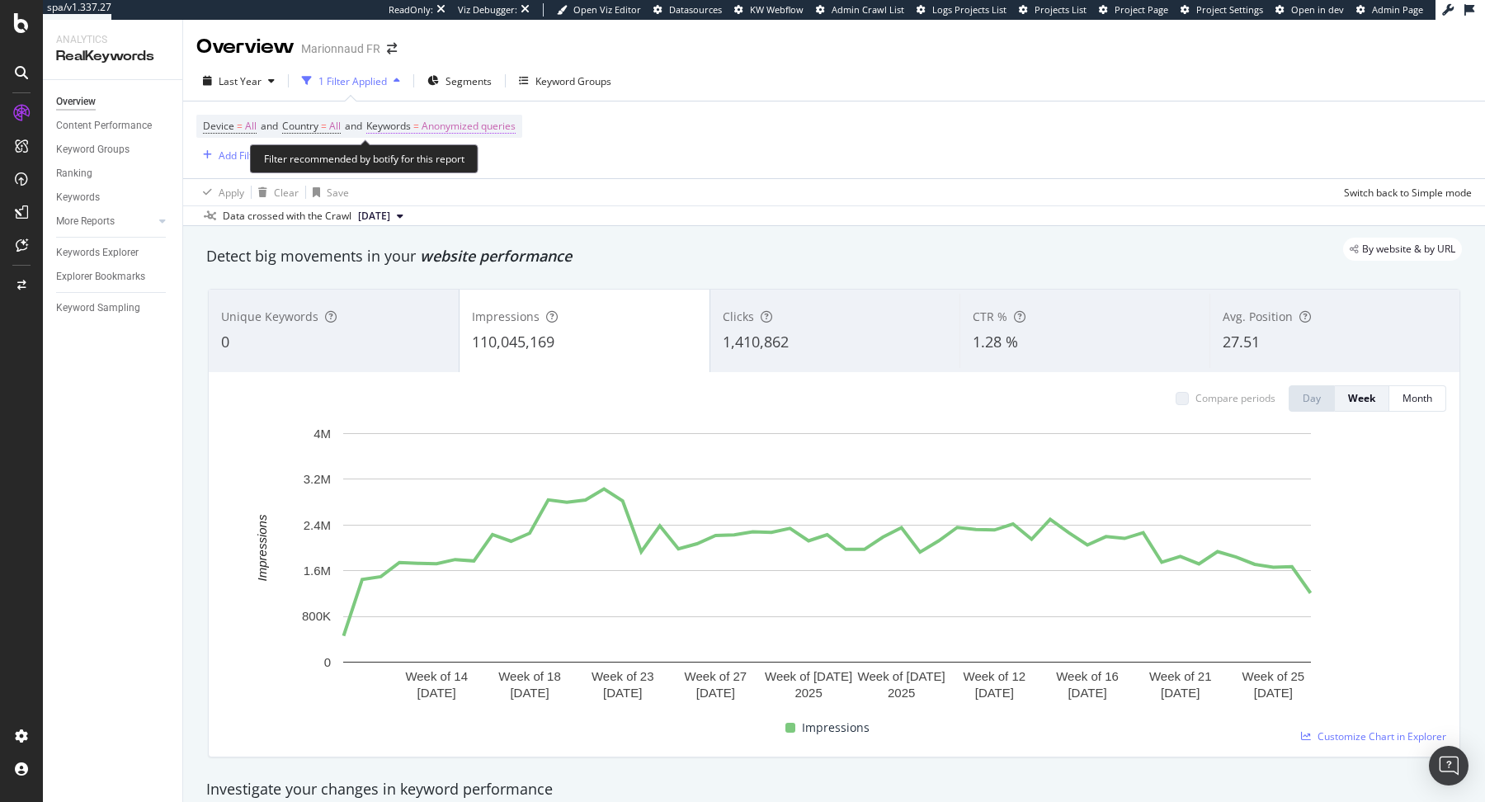
click at [478, 118] on span "Anonymized queries" at bounding box center [469, 126] width 94 height 23
click at [456, 155] on div "Anonymized queries" at bounding box center [450, 165] width 120 height 25
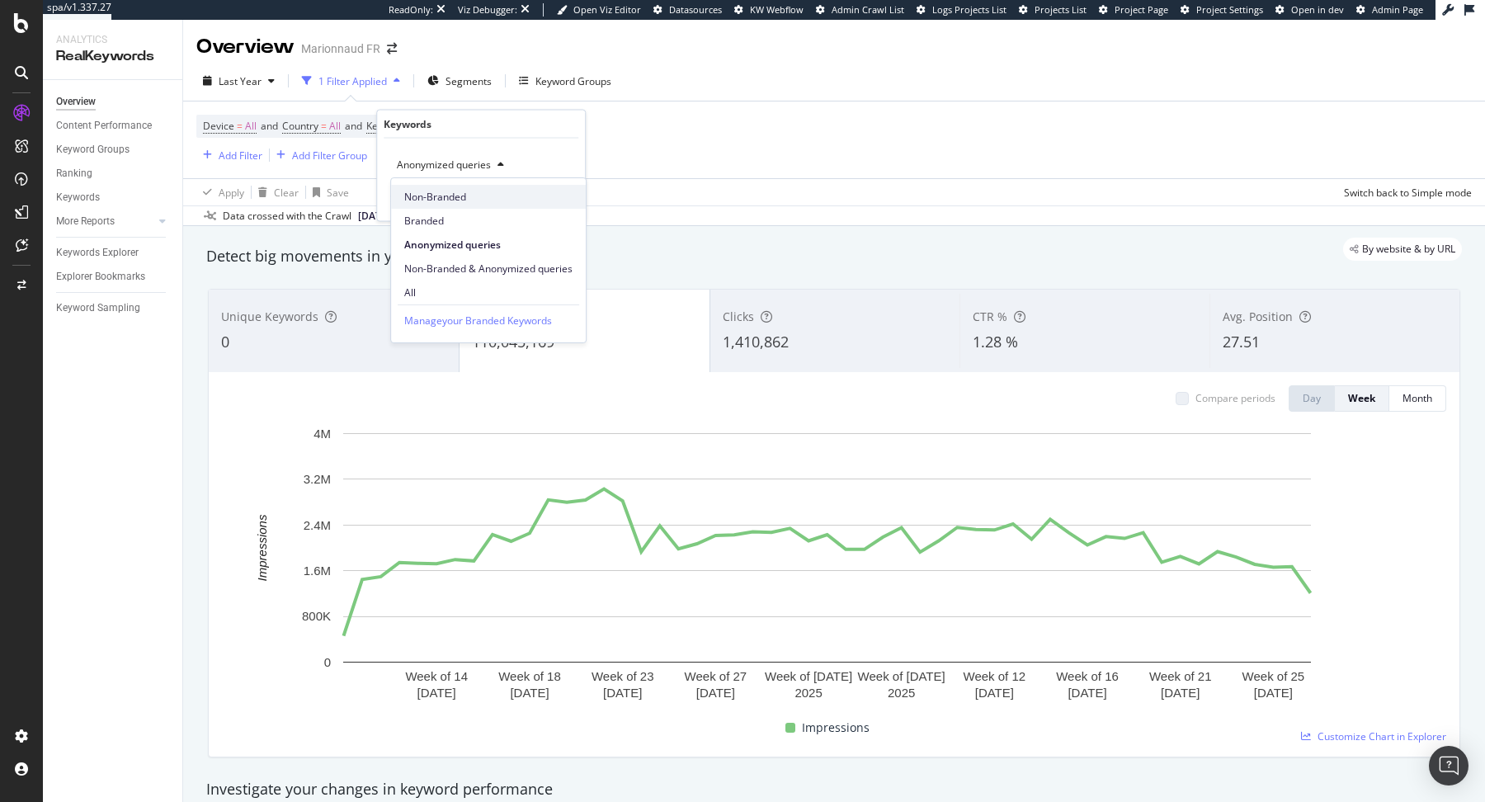
click at [450, 198] on span "Non-Branded" at bounding box center [488, 197] width 168 height 15
click at [556, 196] on div "Apply" at bounding box center [559, 199] width 26 height 14
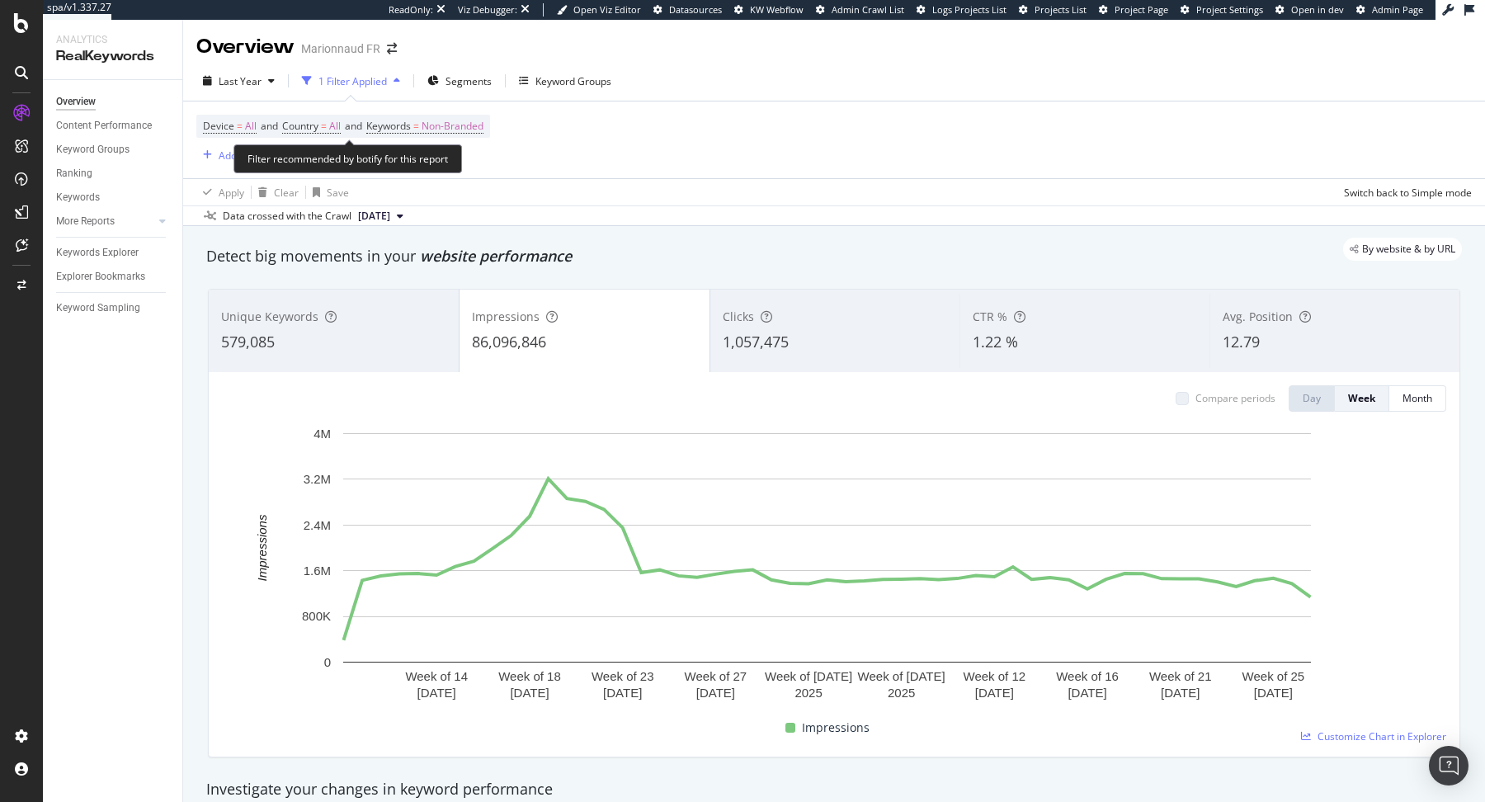
click at [429, 117] on span "Device = All and Country = All and Keywords = Non-Branded" at bounding box center [343, 126] width 280 height 23
click at [443, 123] on span "Non-Branded" at bounding box center [453, 126] width 62 height 23
click at [436, 171] on div "Non-Branded" at bounding box center [434, 165] width 88 height 25
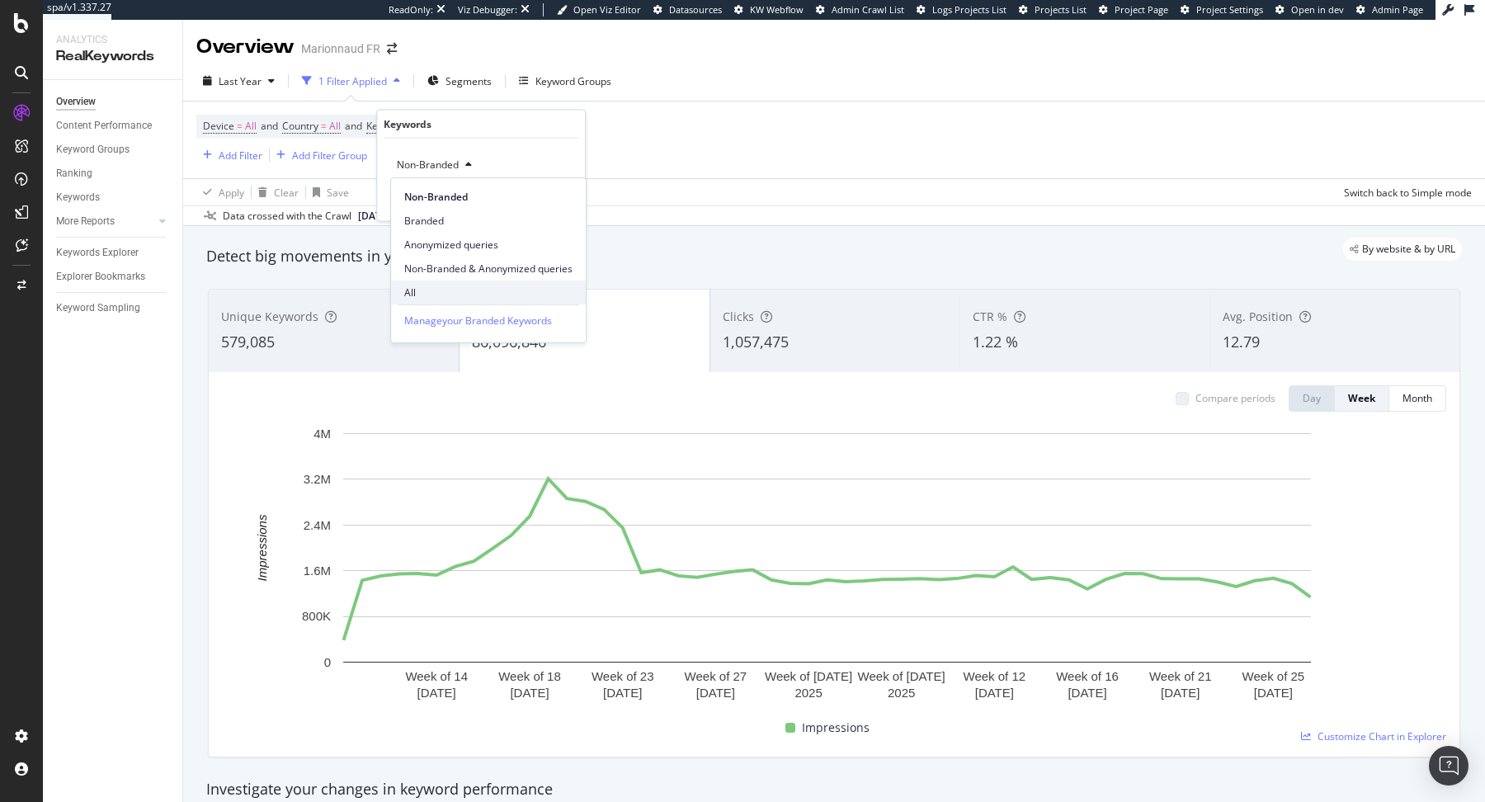
click at [446, 288] on span "All" at bounding box center [488, 292] width 168 height 15
click at [543, 205] on div "Apply" at bounding box center [548, 199] width 48 height 15
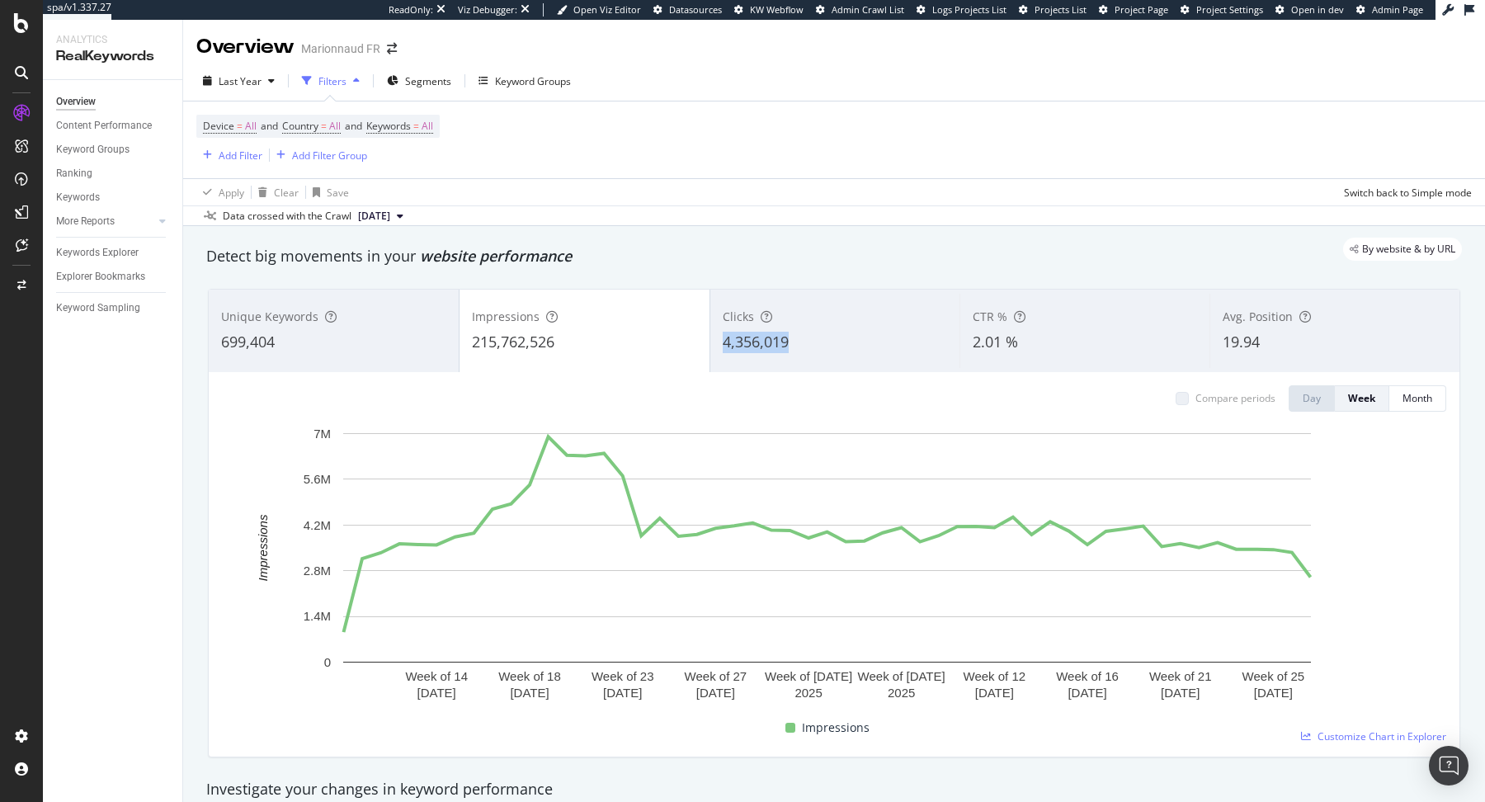
copy span "4,356,019"
drag, startPoint x: 709, startPoint y: 348, endPoint x: 799, endPoint y: 346, distance: 89.9
click at [799, 346] on div "Clicks 4,356,019" at bounding box center [835, 331] width 250 height 74
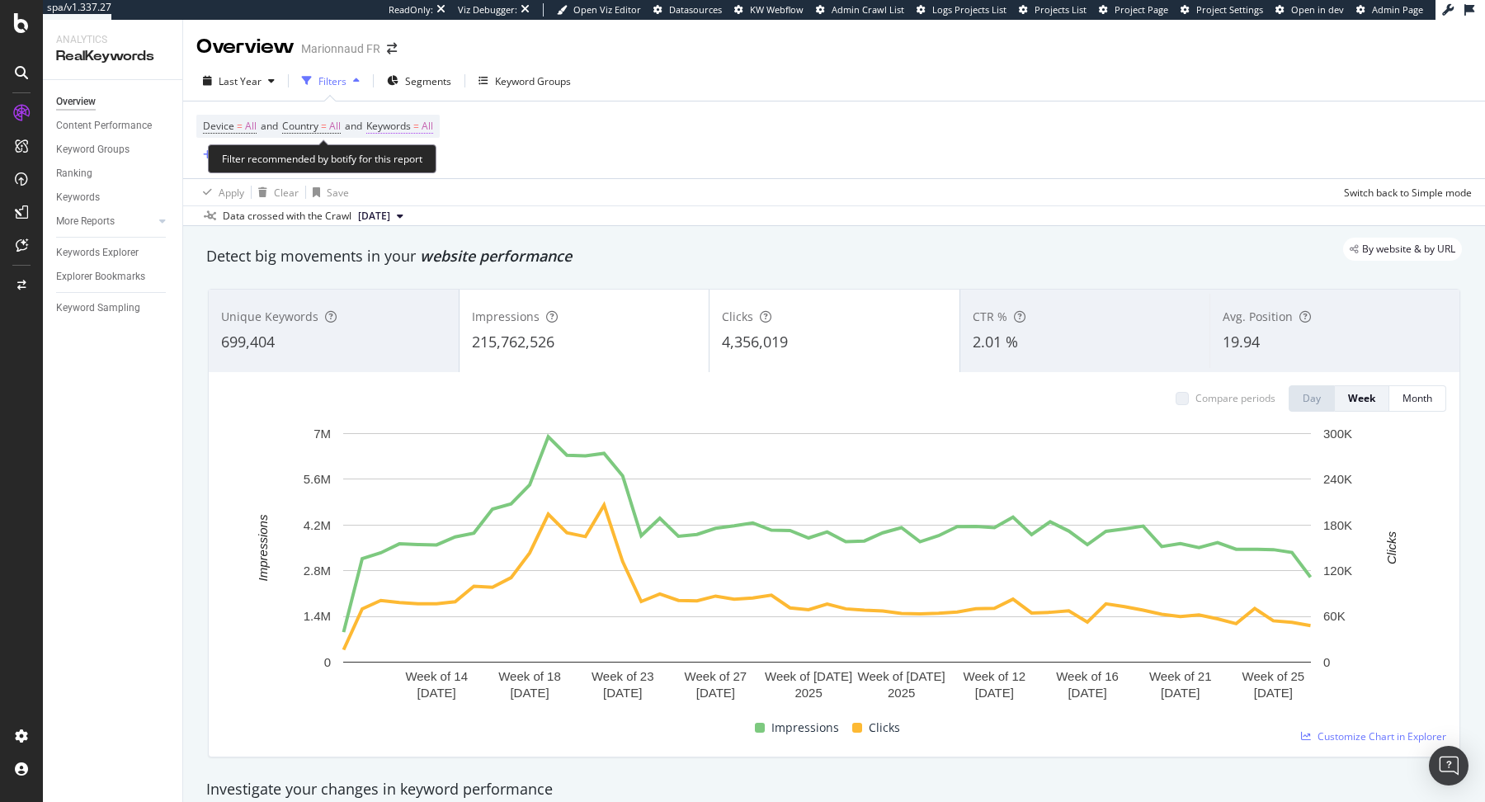
click at [431, 125] on span "Keywords = All" at bounding box center [399, 126] width 67 height 15
click at [424, 161] on div "button" at bounding box center [418, 165] width 20 height 10
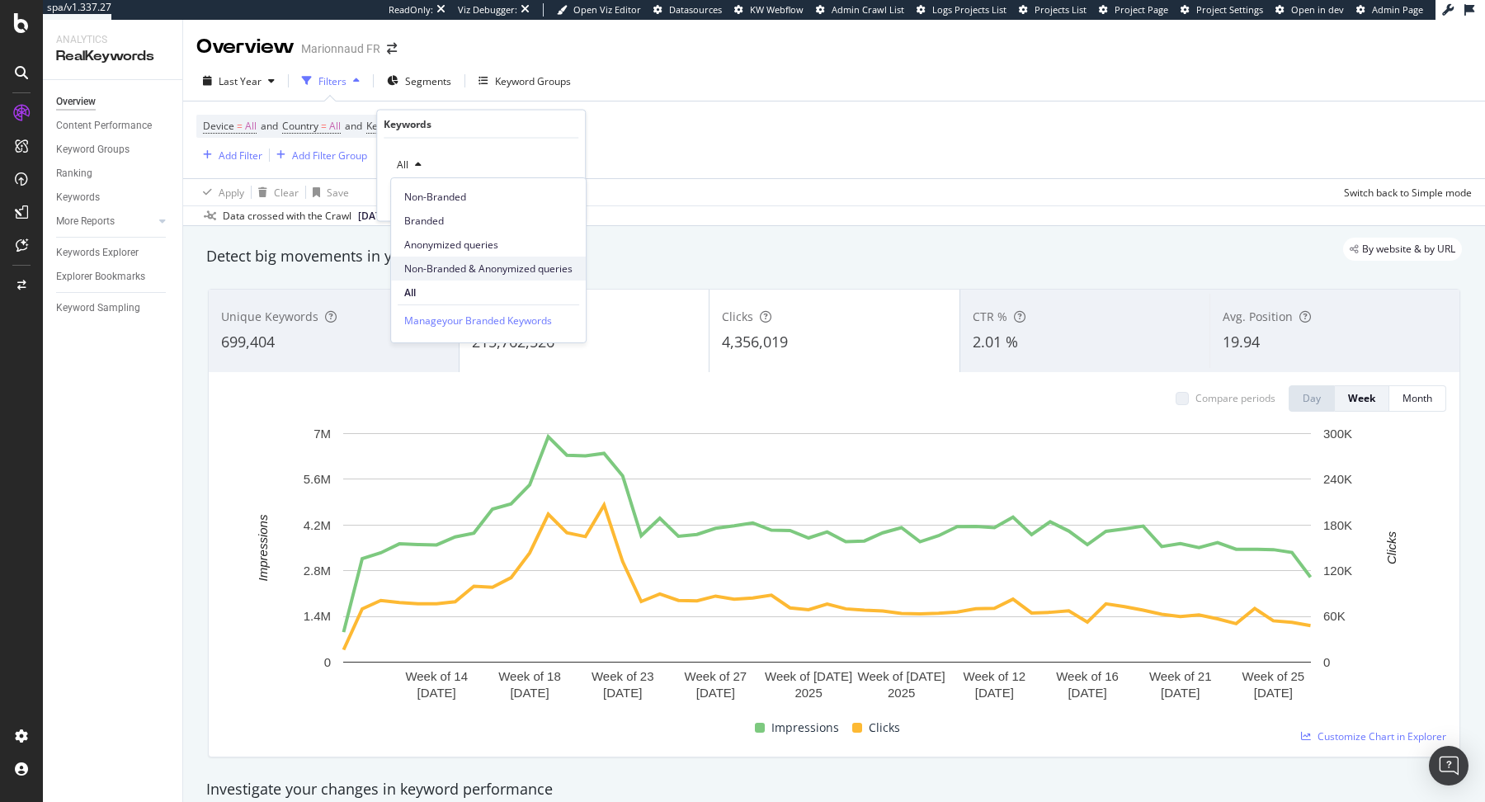
click at [466, 265] on span "Non-Branded & Anonymized queries" at bounding box center [488, 268] width 168 height 15
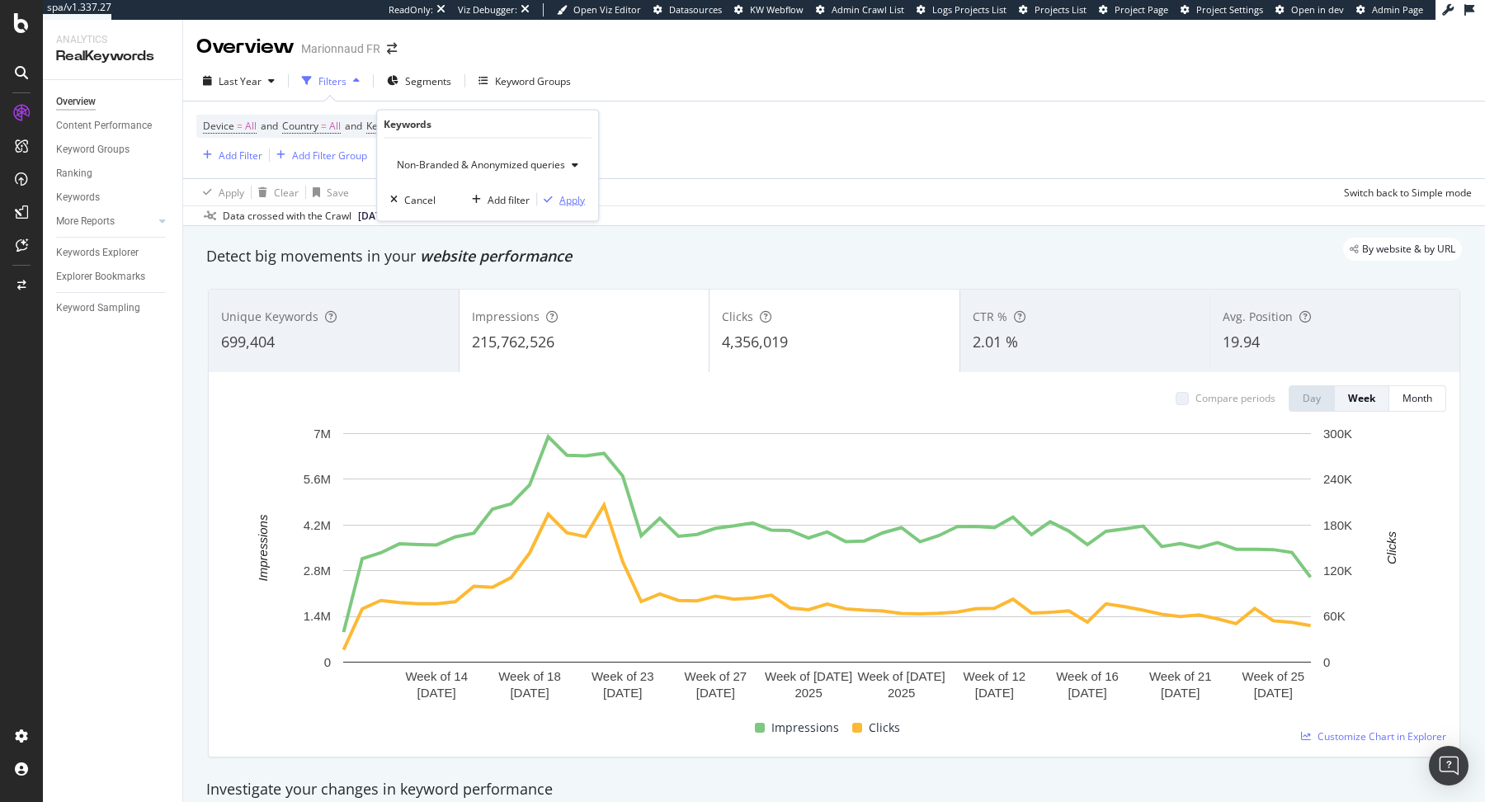
click at [547, 198] on icon "button" at bounding box center [548, 200] width 9 height 10
